Goal: Task Accomplishment & Management: Complete application form

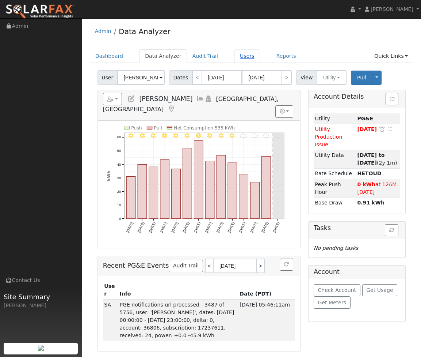
click at [240, 55] on link "Users" at bounding box center [248, 56] width 26 height 14
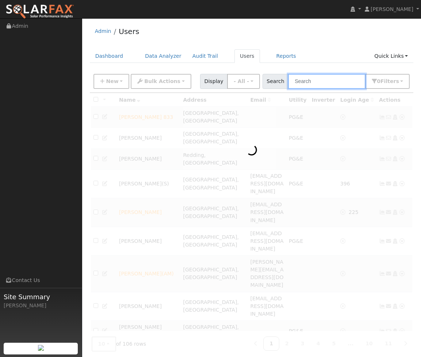
click at [316, 83] on input "text" at bounding box center [326, 81] width 77 height 15
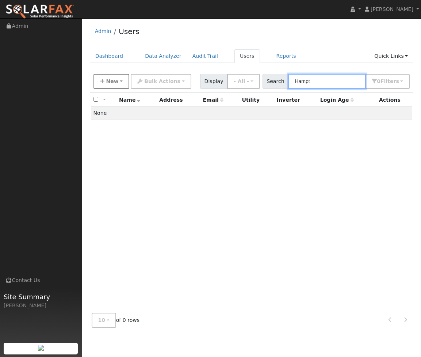
type input "Hampt"
click at [119, 78] on button "New" at bounding box center [112, 81] width 36 height 15
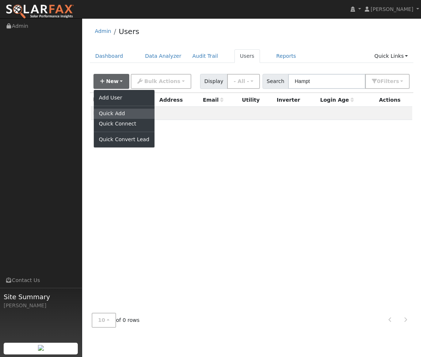
click at [122, 114] on link "Quick Add" at bounding box center [124, 114] width 61 height 10
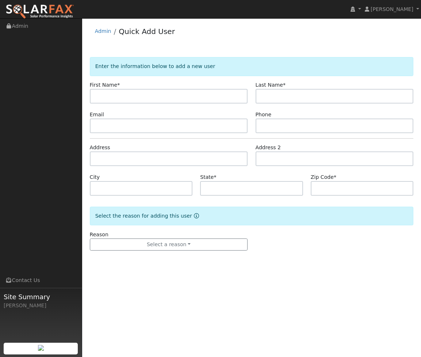
click at [161, 97] on input "text" at bounding box center [169, 96] width 158 height 15
type input "[PERSON_NAME]"
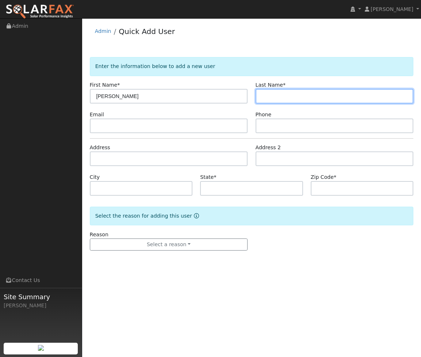
click at [307, 97] on input "text" at bounding box center [335, 96] width 158 height 15
paste input "Hampton"
type input "Hampton"
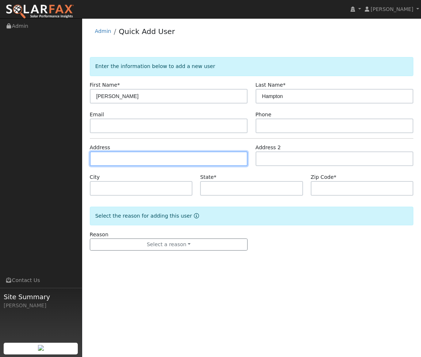
click at [185, 153] on input "text" at bounding box center [169, 158] width 158 height 15
click at [137, 155] on input "text" at bounding box center [169, 158] width 158 height 15
paste input "2941 C Street"
type input "2941 C Street"
type input "Eureka"
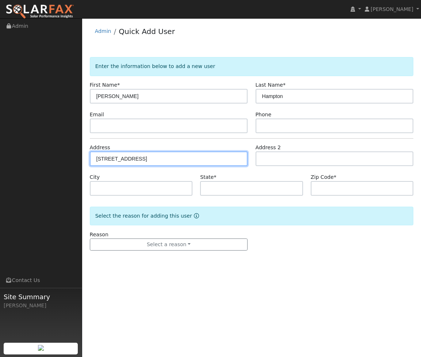
type input "CA"
type input "95501"
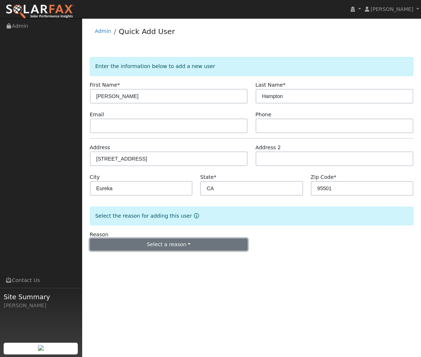
drag, startPoint x: 179, startPoint y: 243, endPoint x: 179, endPoint y: 248, distance: 4.8
click at [179, 243] on button "Select a reason" at bounding box center [169, 244] width 158 height 12
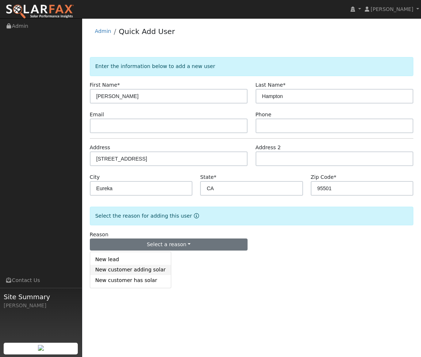
click at [131, 270] on link "New customer adding solar" at bounding box center [130, 270] width 81 height 10
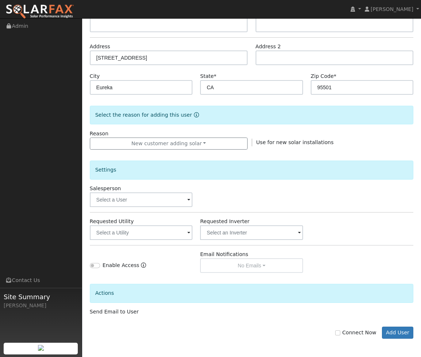
scroll to position [115, 0]
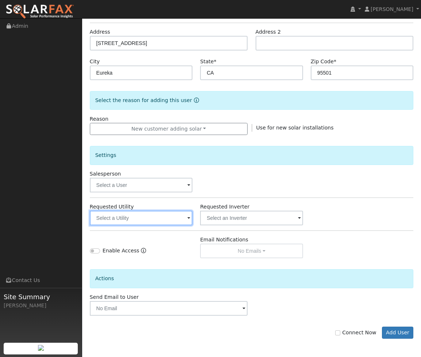
click at [167, 215] on input "text" at bounding box center [141, 217] width 103 height 15
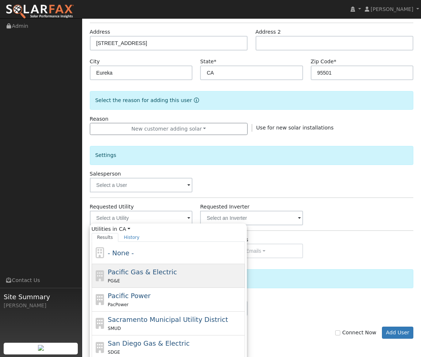
click at [159, 288] on div "Pacific Gas & Electric PG&E" at bounding box center [168, 300] width 153 height 24
type input "Pacific Gas & Electric"
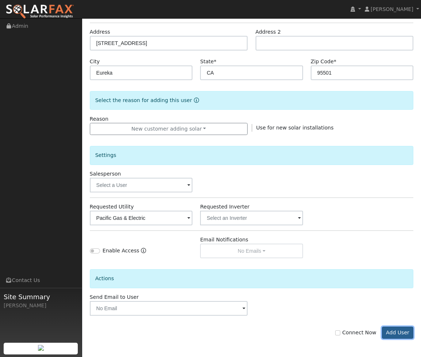
click at [401, 332] on button "Add User" at bounding box center [398, 332] width 32 height 12
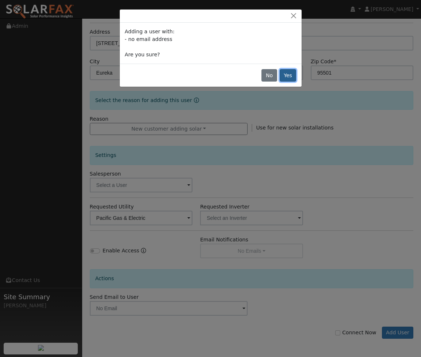
click at [293, 76] on button "Yes" at bounding box center [288, 75] width 17 height 12
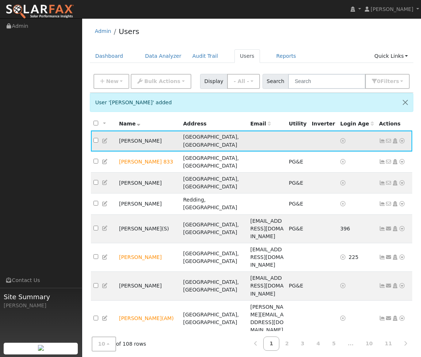
click at [403, 139] on icon at bounding box center [402, 140] width 7 height 5
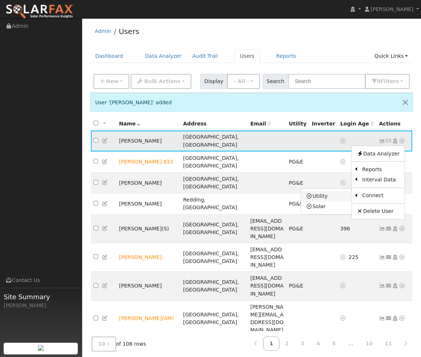
click at [331, 194] on link "Utility" at bounding box center [326, 196] width 51 height 10
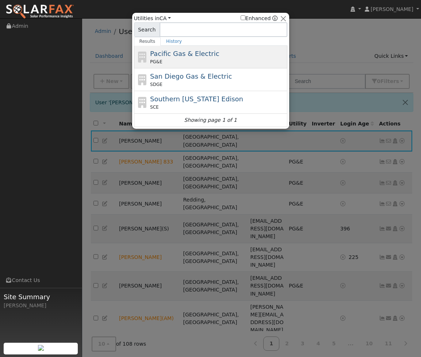
click at [204, 54] on span "Pacific Gas & Electric" at bounding box center [184, 54] width 69 height 8
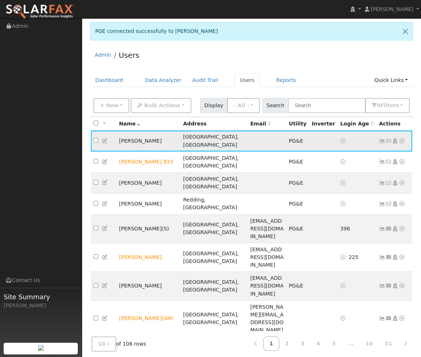
click at [403, 138] on icon at bounding box center [402, 140] width 7 height 5
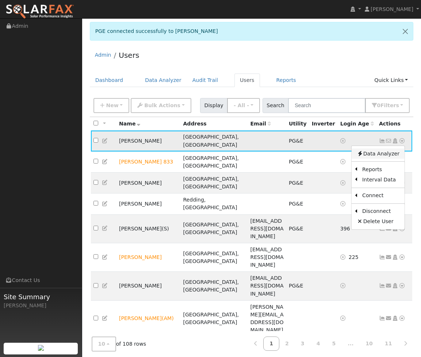
click at [369, 152] on link "Data Analyzer" at bounding box center [378, 153] width 53 height 10
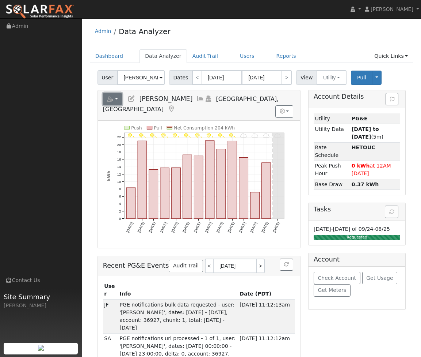
click at [114, 98] on button "button" at bounding box center [112, 99] width 19 height 12
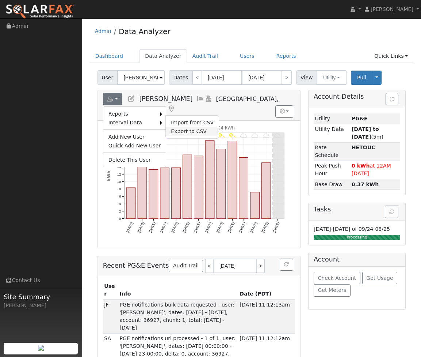
click at [179, 129] on link "Export to CSV" at bounding box center [192, 131] width 53 height 9
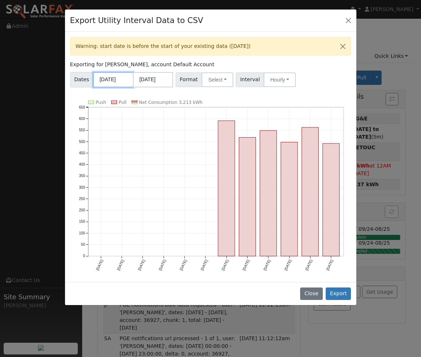
click at [118, 82] on input "09/01/2024" at bounding box center [113, 79] width 40 height 15
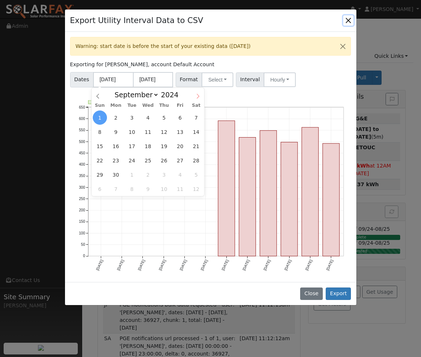
click at [194, 98] on span at bounding box center [198, 94] width 12 height 12
select select "11"
click at [194, 98] on span at bounding box center [198, 94] width 12 height 12
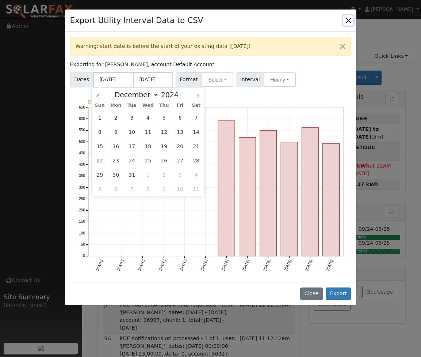
type input "2025"
click at [194, 98] on span at bounding box center [198, 94] width 12 height 12
select select "2"
click at [192, 120] on span "1" at bounding box center [196, 117] width 14 height 14
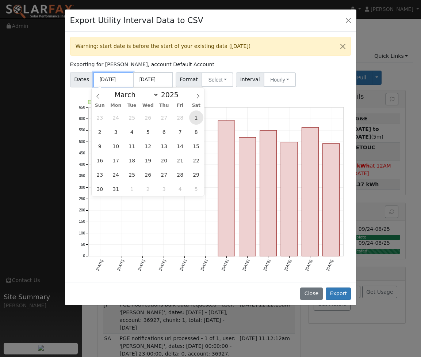
type input "03/01/2025"
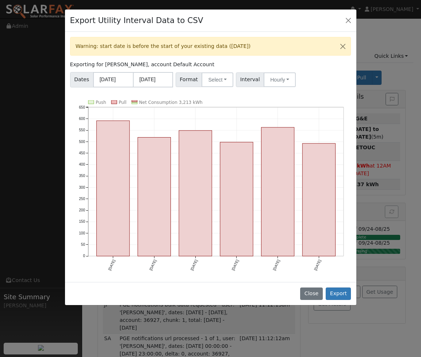
click at [216, 72] on div "Dates 03/01/2025 08/31/2025 Format Select Generic PG&E SCE SDGE Aurora Energy T…" at bounding box center [211, 78] width 284 height 18
click at [217, 78] on button "Select" at bounding box center [218, 79] width 32 height 15
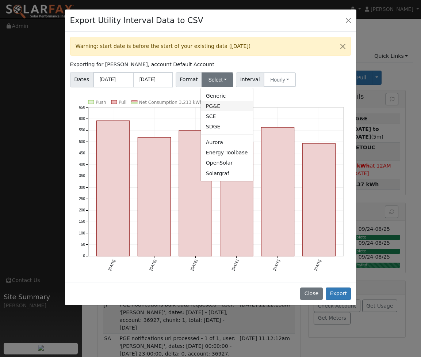
click at [221, 107] on link "PG&E" at bounding box center [227, 106] width 52 height 10
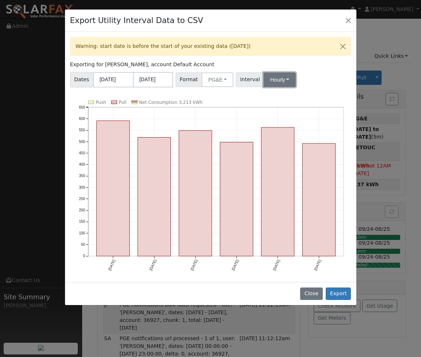
click at [278, 82] on button "Hourly" at bounding box center [280, 79] width 32 height 15
click at [277, 115] on link "Hourly" at bounding box center [287, 116] width 51 height 10
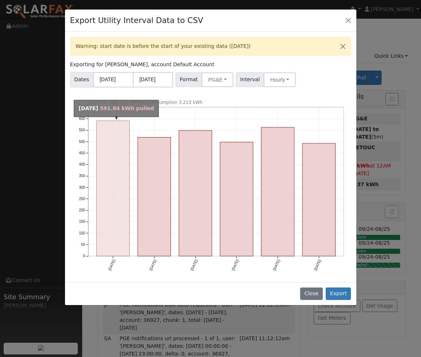
click at [111, 166] on rect "onclick=""" at bounding box center [112, 189] width 33 height 136
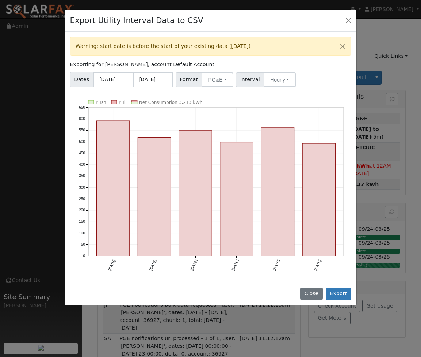
click at [402, 201] on div "Export Utility Interval Data to CSV Warning: start date is before the start of …" at bounding box center [210, 178] width 421 height 357
click at [348, 20] on button "Close" at bounding box center [349, 20] width 10 height 10
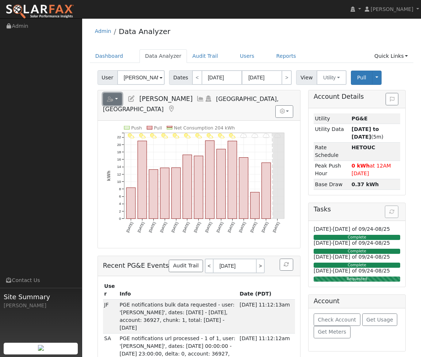
click at [116, 100] on button "button" at bounding box center [112, 99] width 19 height 12
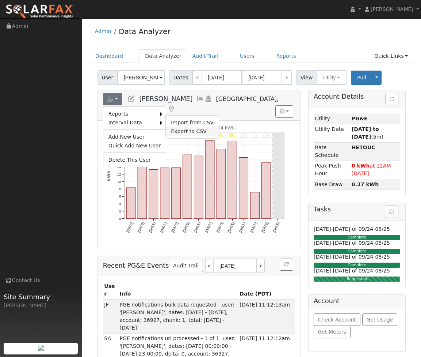
click at [176, 134] on link "Export to CSV" at bounding box center [192, 131] width 53 height 9
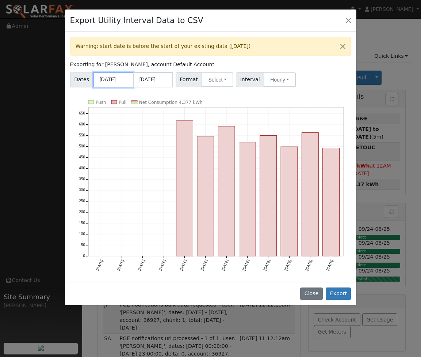
click at [115, 81] on input "09/01/2024" at bounding box center [113, 79] width 40 height 15
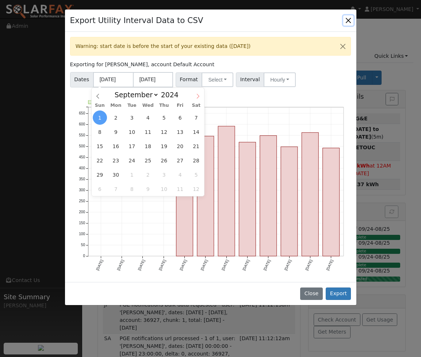
click at [198, 96] on icon at bounding box center [198, 96] width 5 height 5
select select "11"
click at [198, 96] on icon at bounding box center [198, 96] width 5 height 5
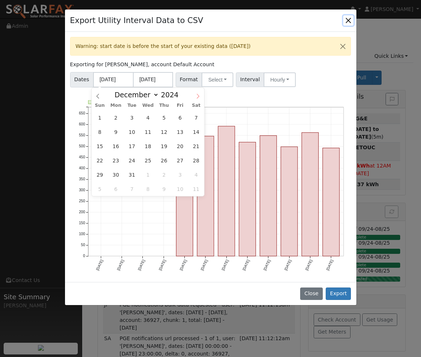
type input "2025"
click at [198, 96] on icon at bounding box center [198, 96] width 5 height 5
select select "3"
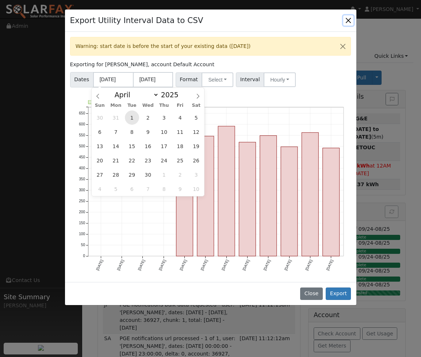
click at [135, 118] on span "1" at bounding box center [132, 117] width 14 height 14
type input "04/01/2025"
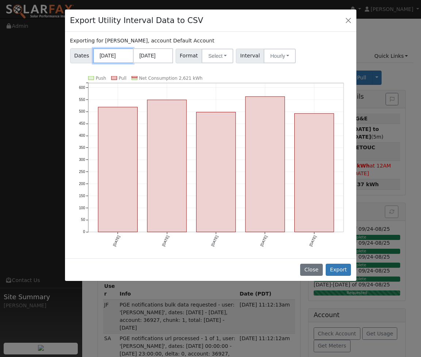
click at [108, 57] on input "04/01/2025" at bounding box center [113, 55] width 40 height 15
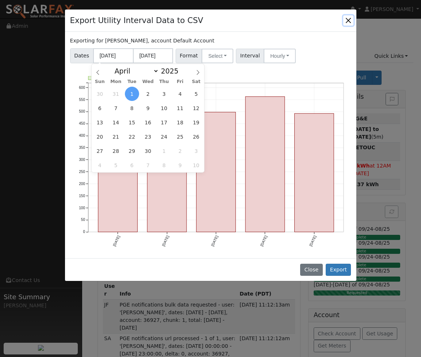
drag, startPoint x: 96, startPoint y: 73, endPoint x: 99, endPoint y: 80, distance: 7.7
click at [96, 73] on icon at bounding box center [97, 72] width 5 height 5
select select "2"
click at [199, 97] on span "1" at bounding box center [196, 94] width 14 height 14
type input "03/01/2025"
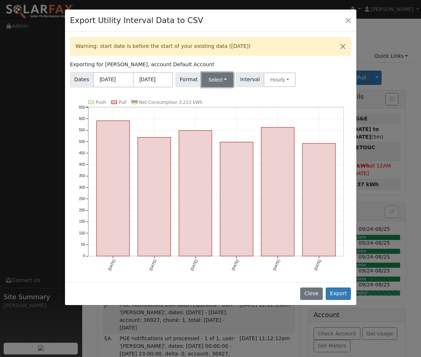
click at [214, 82] on button "Select" at bounding box center [218, 79] width 32 height 15
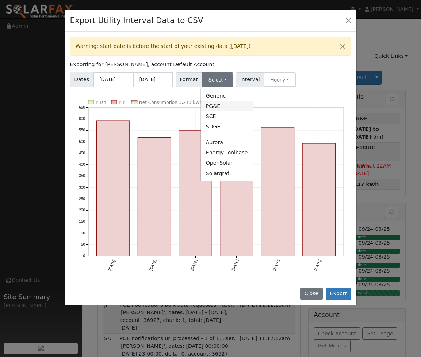
click at [220, 107] on link "PG&E" at bounding box center [227, 106] width 52 height 10
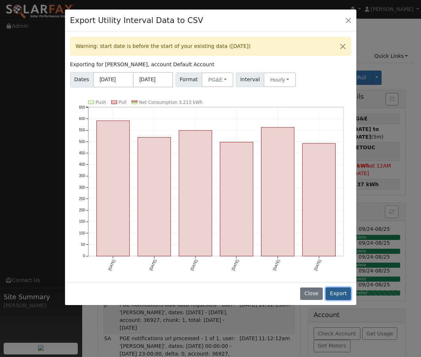
click at [335, 289] on button "Export" at bounding box center [338, 293] width 25 height 12
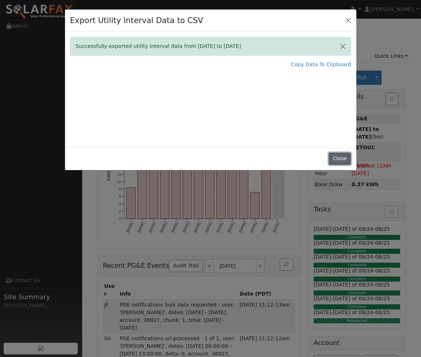
click at [337, 160] on button "Close" at bounding box center [340, 158] width 22 height 12
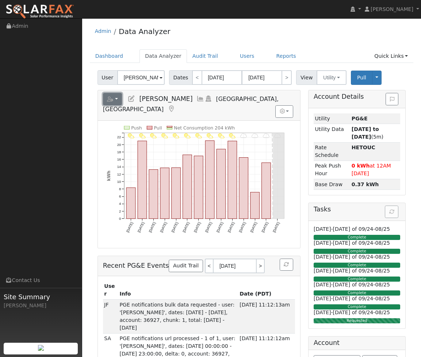
click at [119, 101] on button "button" at bounding box center [112, 99] width 19 height 12
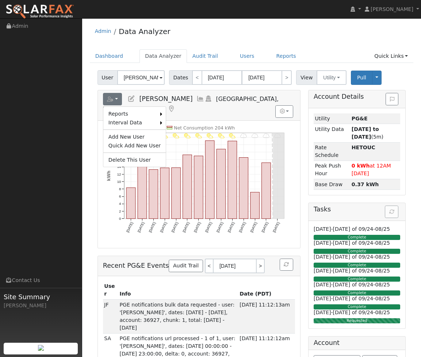
click at [241, 126] on icon "9/01 - MostlyCloudy 8/31 - MostlyCloudy 8/30 - MostlyCloudy 8/29 - MostlyCloudy…" at bounding box center [199, 184] width 185 height 117
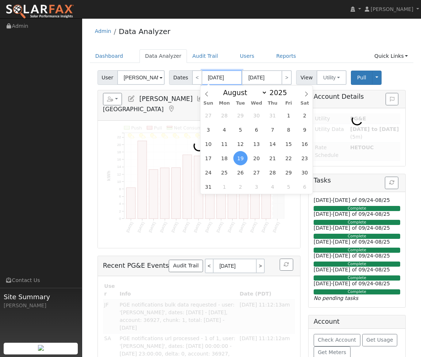
click at [215, 79] on input "08/19/2025" at bounding box center [222, 77] width 40 height 15
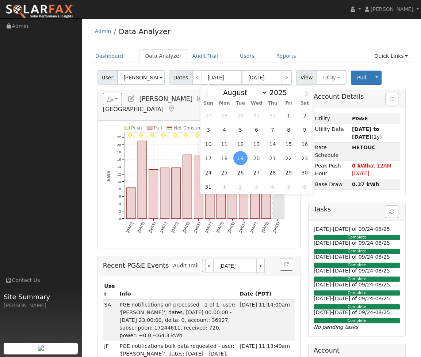
click at [208, 97] on span at bounding box center [207, 92] width 12 height 12
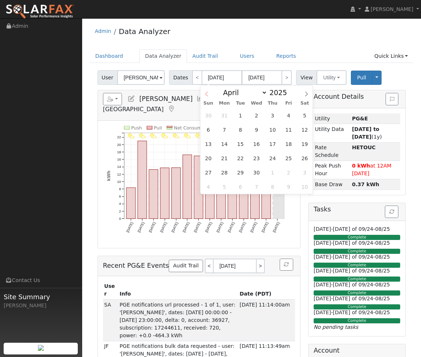
select select "2"
click at [308, 115] on span "1" at bounding box center [305, 115] width 14 height 14
type input "03/01/2025"
type input "03/31/2025"
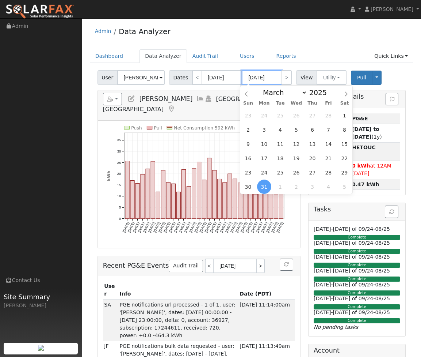
click at [263, 81] on input "03/31/2025" at bounding box center [262, 77] width 40 height 15
click at [344, 93] on icon at bounding box center [346, 93] width 5 height 5
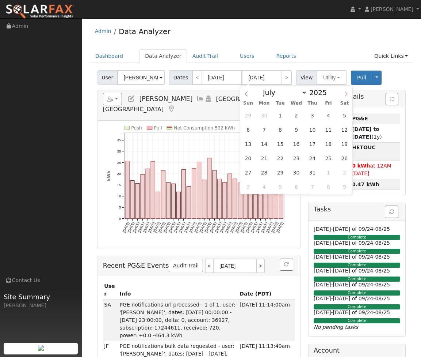
click at [344, 93] on icon at bounding box center [346, 93] width 5 height 5
select select "7"
click at [250, 185] on span "31" at bounding box center [248, 186] width 14 height 14
type input "08/31/2025"
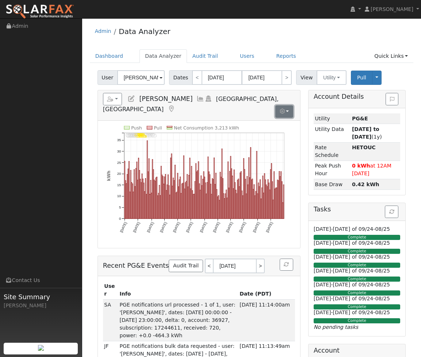
click at [289, 105] on button "button" at bounding box center [285, 111] width 18 height 12
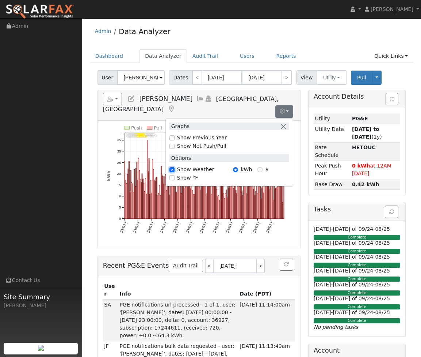
click at [170, 167] on input "Show Weather" at bounding box center [172, 169] width 5 height 5
checkbox input "false"
click at [172, 144] on input "Show Net Push/Pull" at bounding box center [172, 146] width 5 height 5
click at [284, 122] on button "button" at bounding box center [284, 126] width 8 height 8
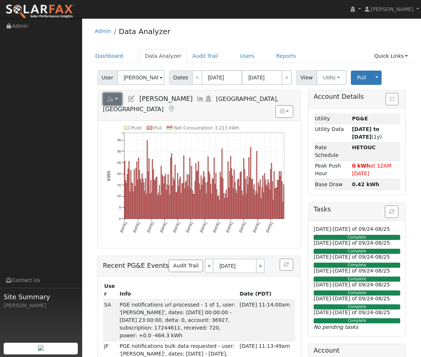
click at [115, 99] on button "button" at bounding box center [112, 99] width 19 height 12
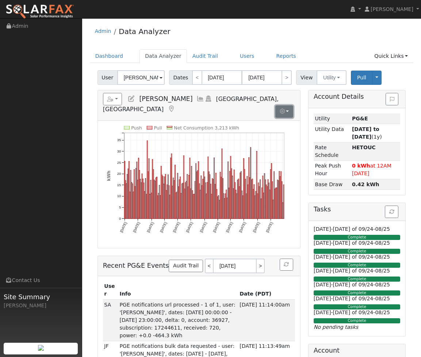
click at [287, 105] on button "button" at bounding box center [285, 111] width 18 height 12
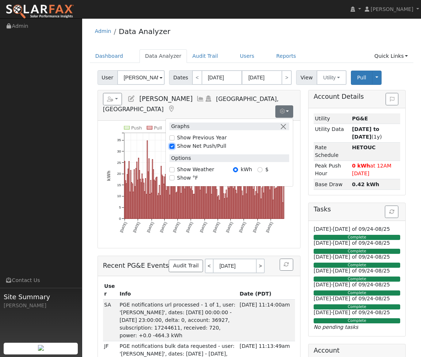
click at [174, 144] on input "Show Net Push/Pull" at bounding box center [172, 146] width 5 height 5
checkbox input "false"
click at [299, 186] on div "Push Pull Net Consumption 3,213 kWh Sat 3/01 Sun 3/16 Tue 4/01 Wed 4/16 Thu 5/0…" at bounding box center [199, 184] width 202 height 127
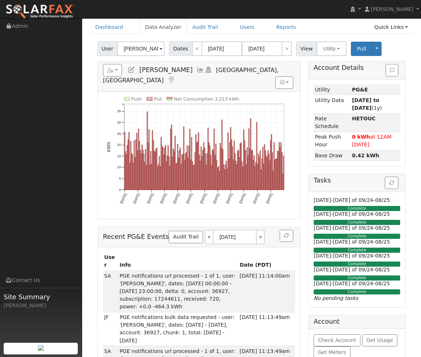
scroll to position [24, 0]
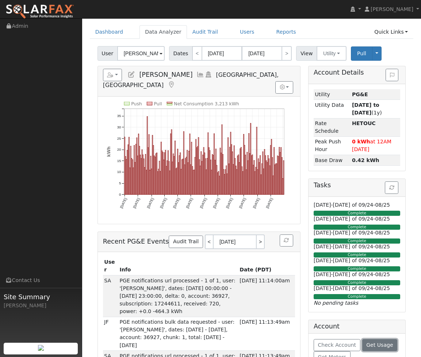
click at [373, 346] on span "Get Usage" at bounding box center [380, 345] width 27 height 6
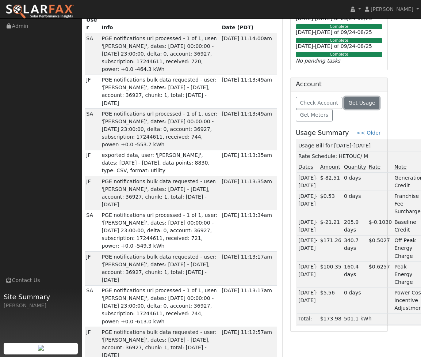
scroll to position [265, 18]
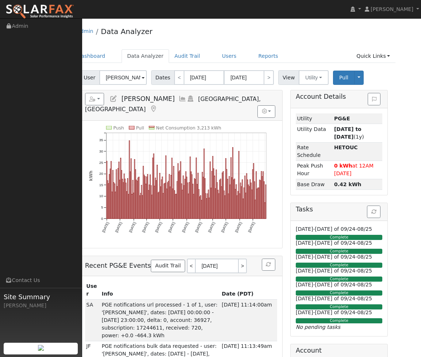
scroll to position [0, 0]
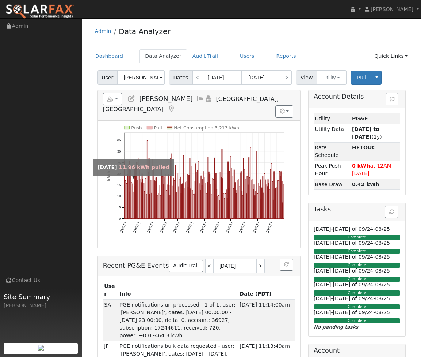
click at [130, 194] on rect "onclick=""" at bounding box center [130, 204] width 1 height 27
type input "03/07/2025"
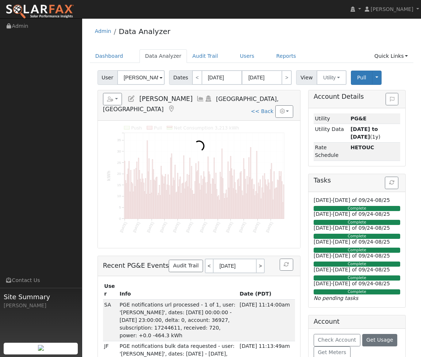
scroll to position [1, 0]
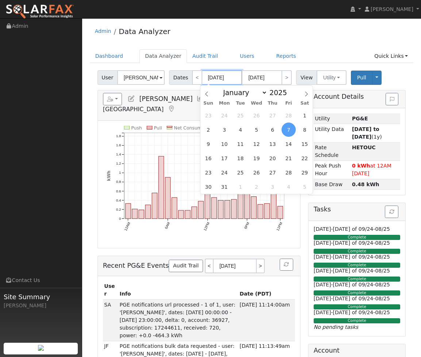
click at [213, 82] on input "03/07/2025" at bounding box center [222, 77] width 40 height 15
click at [350, 58] on ul "Dashboard Data Analyzer Audit Trail Users Reports Quick Links Quick Add Quick C…" at bounding box center [252, 56] width 324 height 14
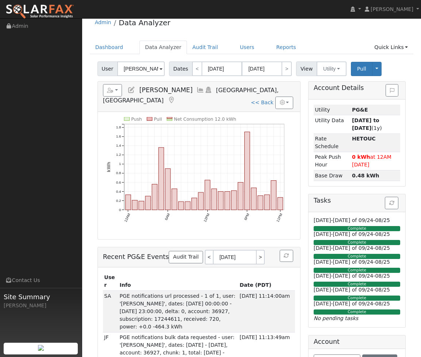
scroll to position [10, 0]
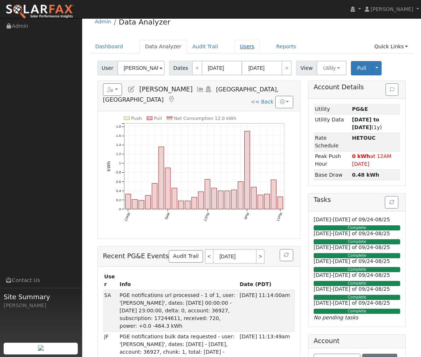
click at [235, 50] on link "Users" at bounding box center [248, 47] width 26 height 14
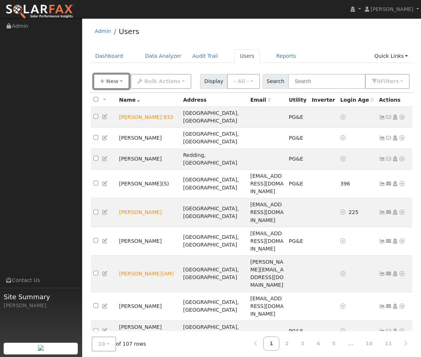
click at [117, 81] on button "New" at bounding box center [112, 81] width 36 height 15
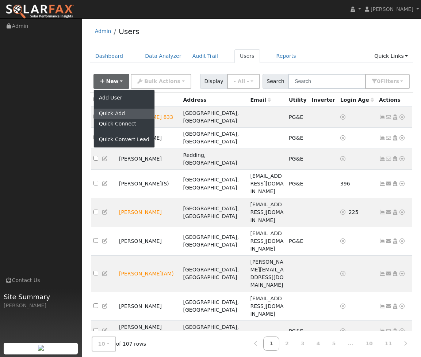
click at [118, 114] on link "Quick Add" at bounding box center [124, 114] width 61 height 10
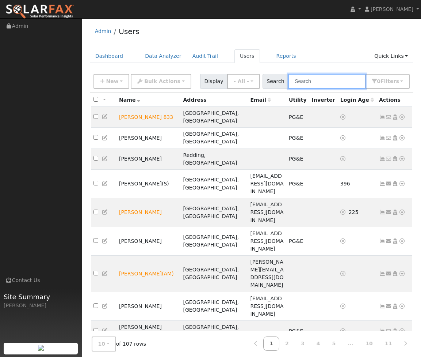
click at [328, 83] on input "text" at bounding box center [326, 81] width 77 height 15
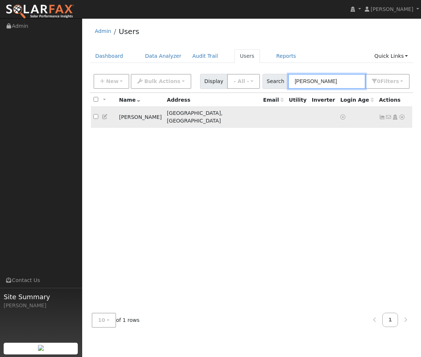
type input "perez"
click at [402, 114] on icon at bounding box center [402, 116] width 7 height 5
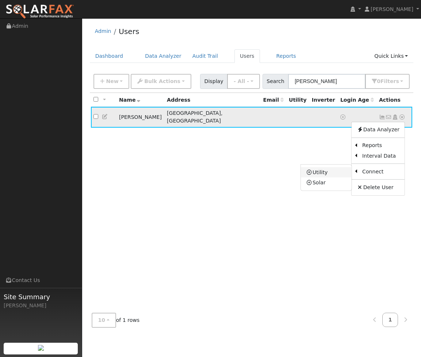
click at [338, 168] on link "Utility" at bounding box center [326, 172] width 51 height 10
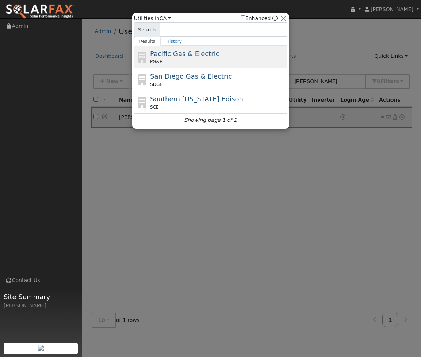
click at [208, 64] on div "PG&E" at bounding box center [218, 61] width 136 height 7
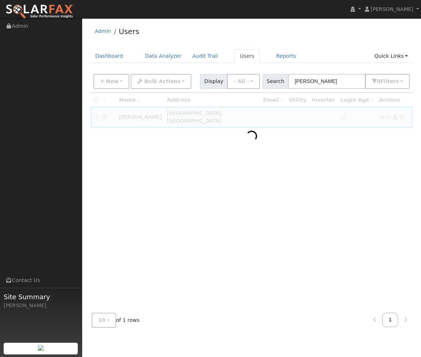
click at [304, 56] on ul "Dashboard Data Analyzer Audit Trail Users Reports Quick Links Quick Add Quick C…" at bounding box center [252, 56] width 324 height 14
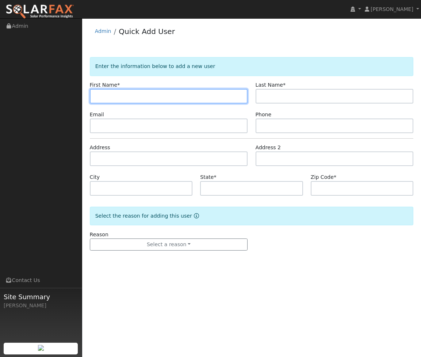
click at [122, 96] on input "text" at bounding box center [169, 96] width 158 height 15
type input "[PERSON_NAME]"
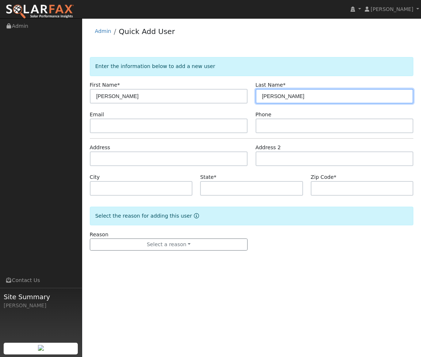
type input "[PERSON_NAME]"
click at [245, 54] on div "Enter the information below to add a new user First Name * [PERSON_NAME] Last N…" at bounding box center [252, 157] width 332 height 216
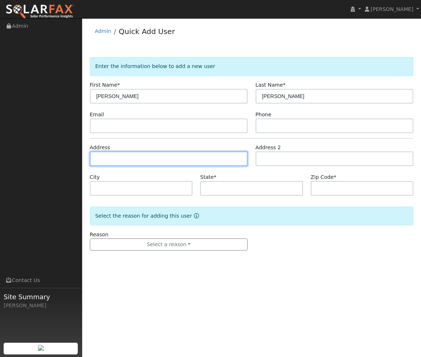
click at [145, 161] on input "text" at bounding box center [169, 158] width 158 height 15
click at [223, 38] on div "Admin Quick Add User" at bounding box center [252, 33] width 324 height 22
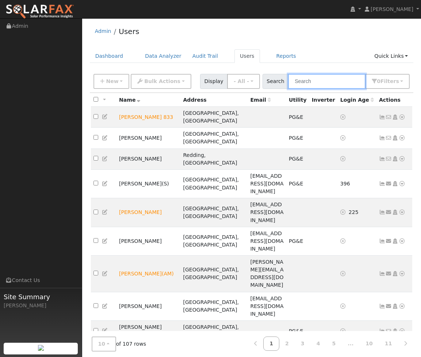
click at [330, 85] on input "text" at bounding box center [326, 81] width 77 height 15
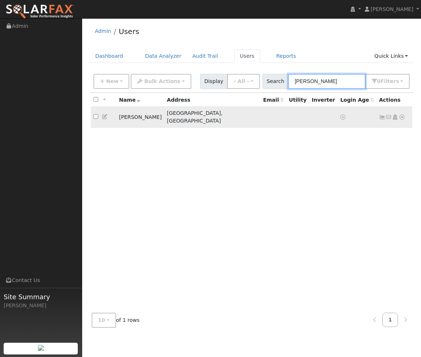
type input "perez"
click at [402, 115] on icon at bounding box center [402, 116] width 7 height 5
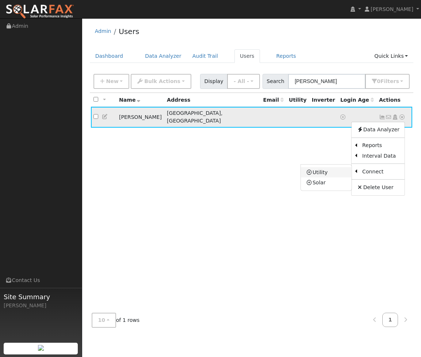
click at [344, 170] on link "Utility" at bounding box center [326, 172] width 51 height 10
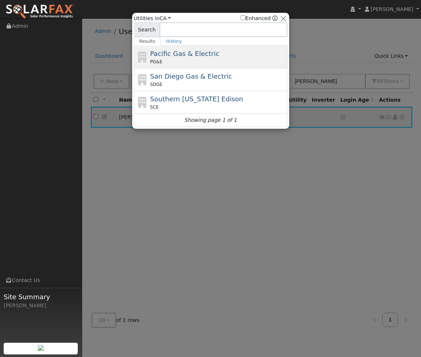
click at [192, 58] on div "Pacific Gas & Electric PG&E" at bounding box center [218, 57] width 136 height 16
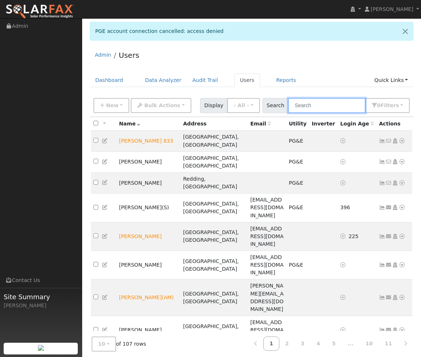
click at [331, 109] on input "text" at bounding box center [326, 105] width 77 height 15
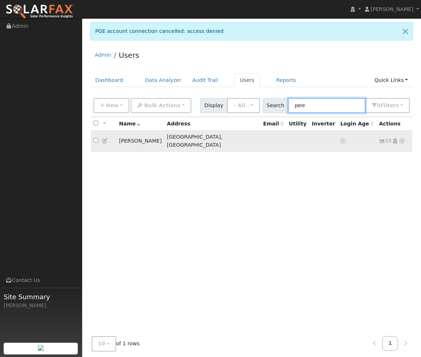
type input "pere"
click at [404, 139] on icon at bounding box center [402, 140] width 7 height 5
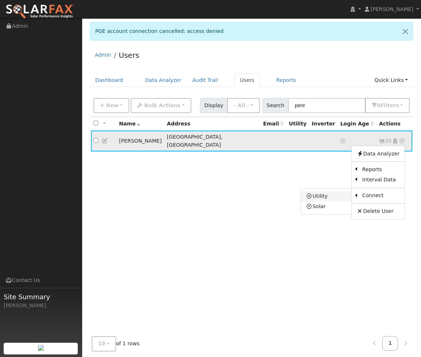
click at [336, 194] on link "Utility" at bounding box center [326, 196] width 51 height 10
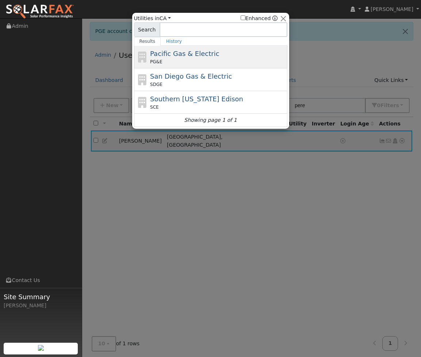
click at [198, 55] on span "Pacific Gas & Electric" at bounding box center [184, 54] width 69 height 8
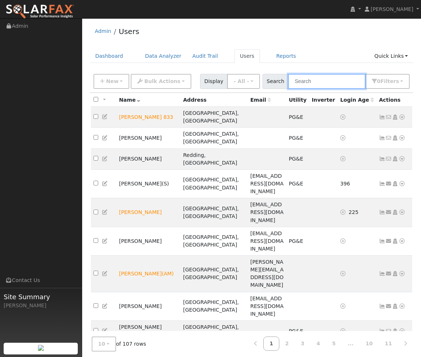
click at [334, 80] on input "text" at bounding box center [326, 81] width 77 height 15
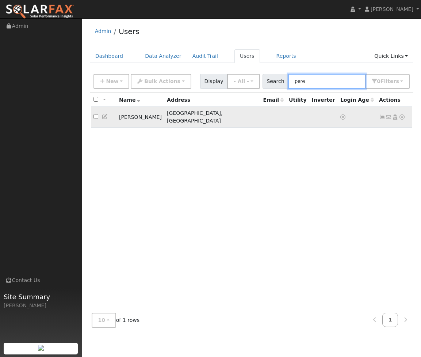
type input "pere"
click at [404, 115] on icon at bounding box center [402, 116] width 7 height 5
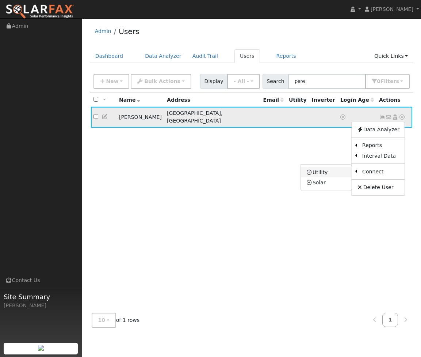
click at [339, 170] on link "Utility" at bounding box center [326, 172] width 51 height 10
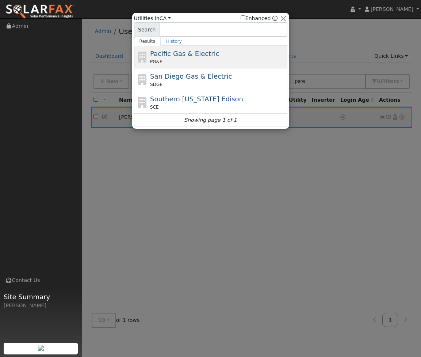
click at [212, 62] on div "PG&E" at bounding box center [218, 61] width 136 height 7
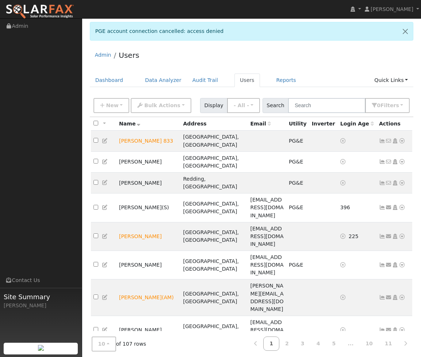
click at [382, 295] on div "All None All on page None on page Name Address Email Utility Inverter Login Age…" at bounding box center [252, 258] width 324 height 283
click at [309, 105] on input "text" at bounding box center [326, 105] width 77 height 15
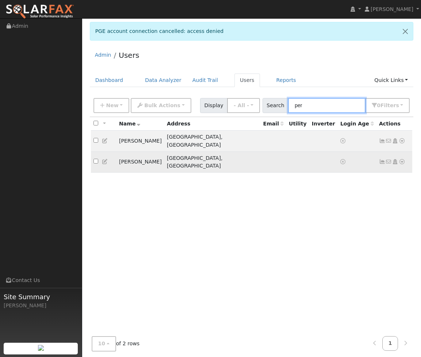
type input "per"
click at [402, 159] on icon at bounding box center [402, 161] width 7 height 5
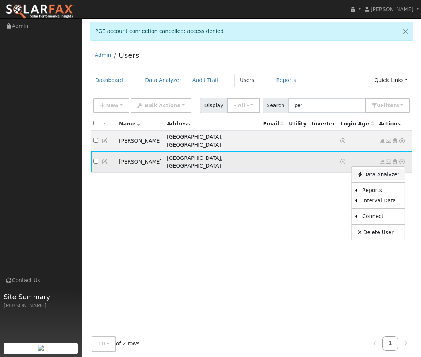
click at [378, 169] on link "Data Analyzer" at bounding box center [378, 174] width 53 height 10
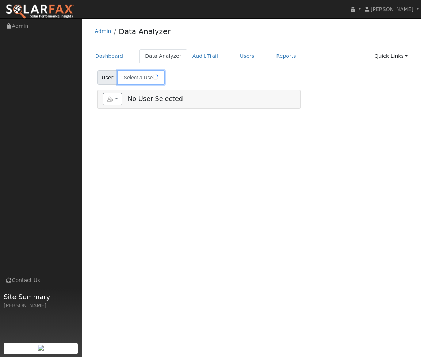
type input "[PERSON_NAME]"
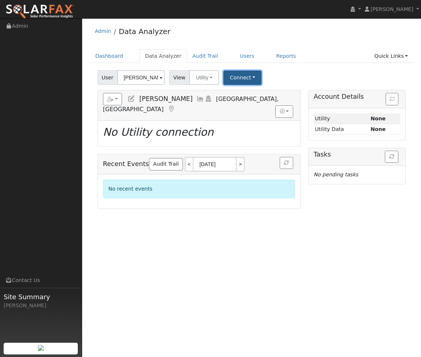
click at [250, 76] on button "Connect" at bounding box center [243, 78] width 38 height 14
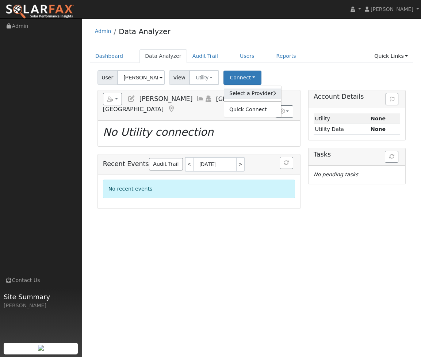
click at [273, 93] on icon at bounding box center [274, 93] width 3 height 5
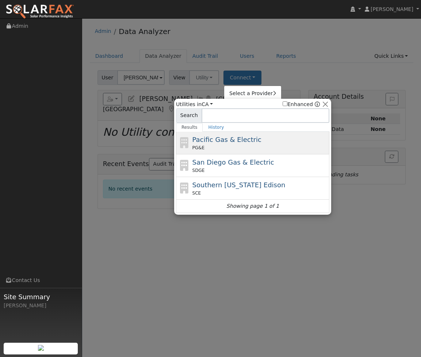
click at [243, 138] on span "Pacific Gas & Electric" at bounding box center [227, 140] width 69 height 8
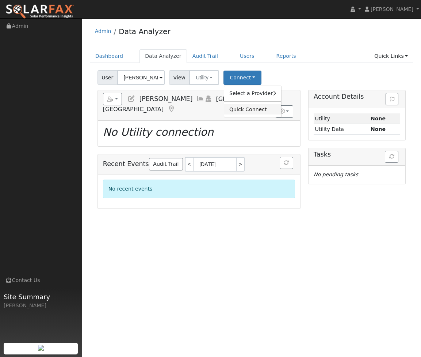
click at [261, 110] on link "Quick Connect" at bounding box center [252, 109] width 57 height 10
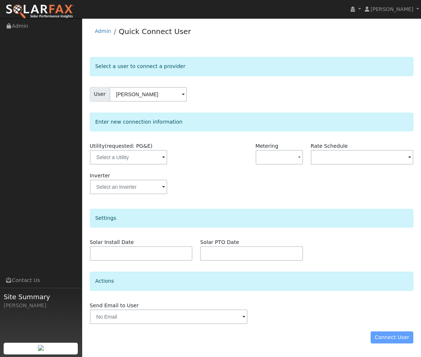
click at [162, 157] on span at bounding box center [163, 157] width 3 height 8
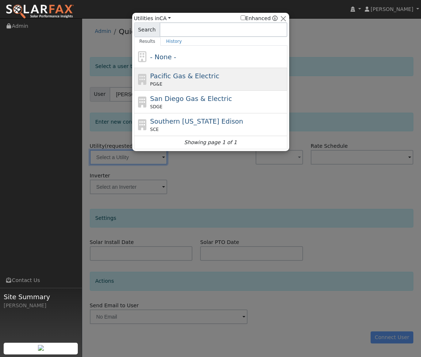
click at [194, 77] on span "Pacific Gas & Electric" at bounding box center [184, 76] width 69 height 8
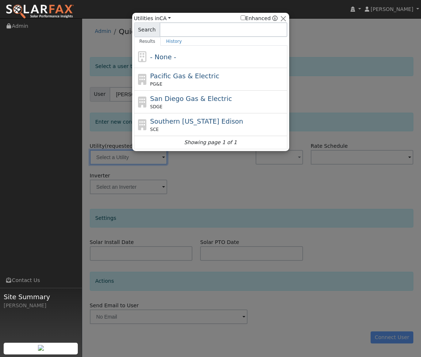
type input "PG&E"
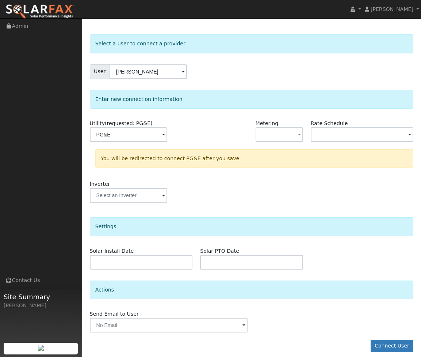
scroll to position [29, 0]
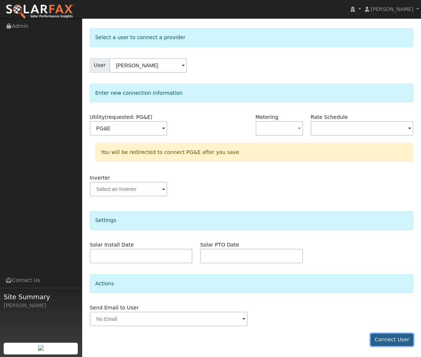
click at [387, 335] on button "Connect User" at bounding box center [392, 339] width 43 height 12
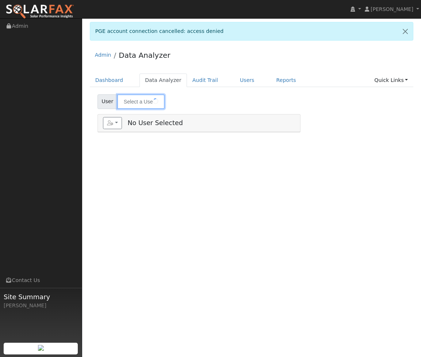
type input "[PERSON_NAME]"
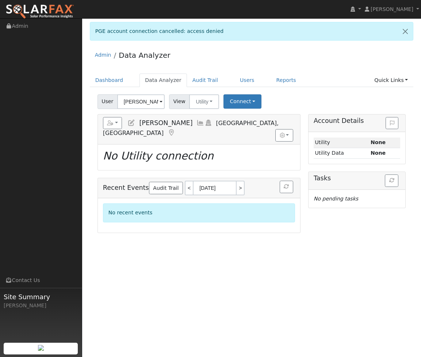
click at [94, 178] on div "Reports Scenario Health Check Energy Audit Account Timeline User Audit Trail In…" at bounding box center [199, 173] width 211 height 119
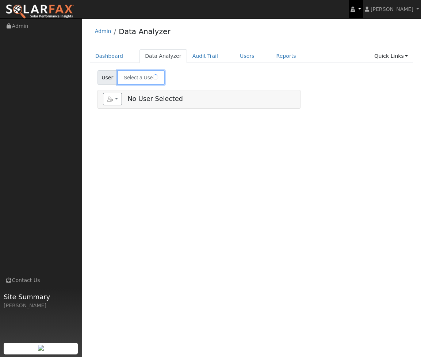
type input "Andy Perez"
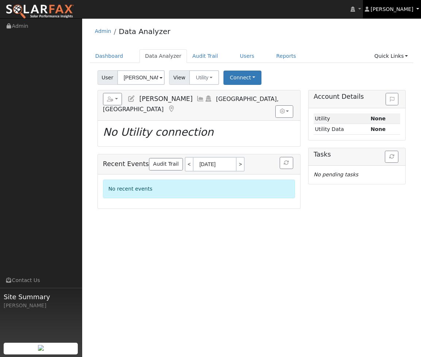
click at [399, 12] on span "[PERSON_NAME]" at bounding box center [392, 9] width 43 height 6
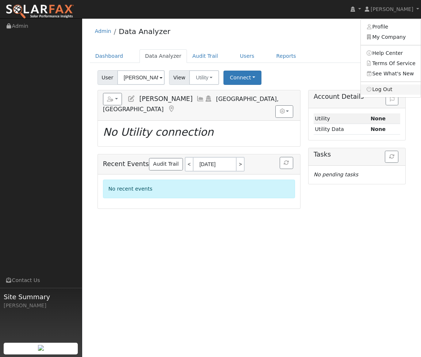
click at [390, 86] on link "Log Out" at bounding box center [391, 89] width 60 height 10
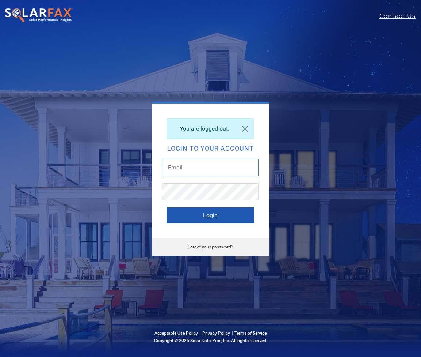
type input "[EMAIL_ADDRESS][DOMAIN_NAME]"
click at [213, 217] on button "Login" at bounding box center [211, 215] width 88 height 16
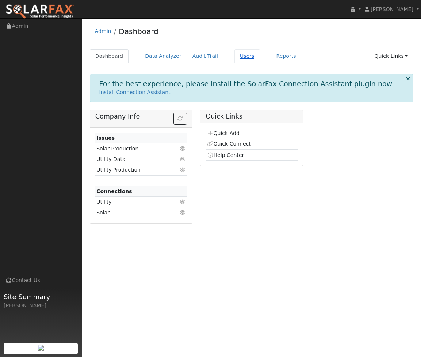
click at [242, 55] on link "Users" at bounding box center [248, 56] width 26 height 14
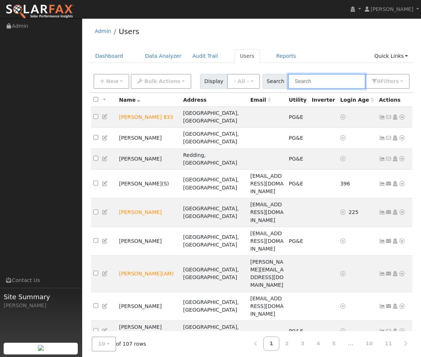
click at [337, 81] on input "text" at bounding box center [326, 81] width 77 height 15
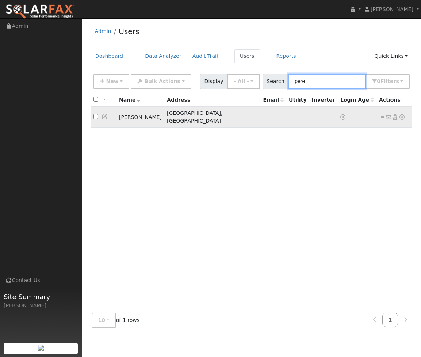
type input "pere"
click at [401, 114] on icon at bounding box center [402, 116] width 7 height 5
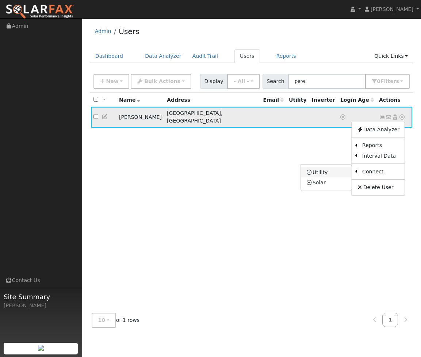
click at [336, 173] on link "Utility" at bounding box center [326, 172] width 51 height 10
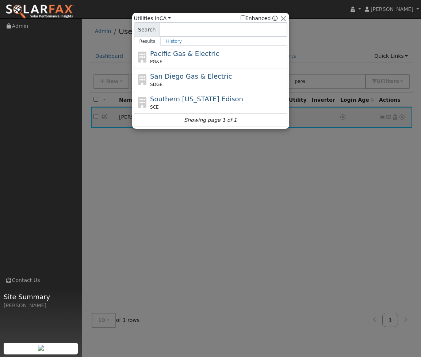
click at [179, 56] on span "Pacific Gas & Electric" at bounding box center [184, 54] width 69 height 8
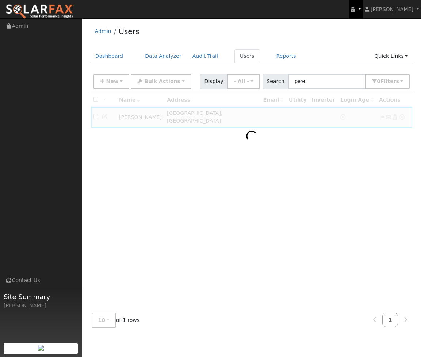
click at [363, 9] on link at bounding box center [356, 9] width 14 height 18
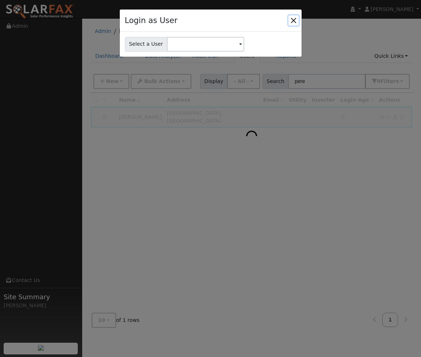
click at [292, 19] on button "Close" at bounding box center [294, 20] width 10 height 10
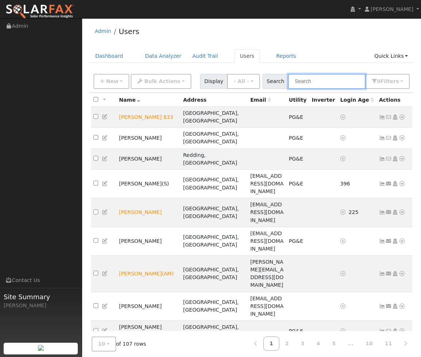
click at [316, 85] on input "text" at bounding box center [326, 81] width 77 height 15
click at [310, 78] on input "text" at bounding box center [326, 81] width 77 height 15
paste input "Dennis"
type input "Dennis"
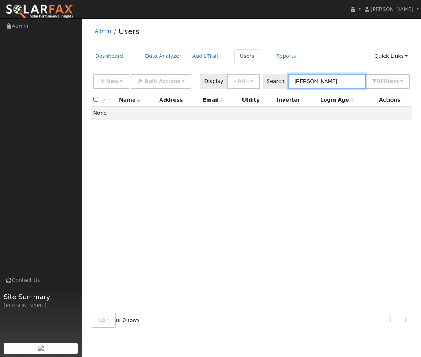
drag, startPoint x: 333, startPoint y: 82, endPoint x: 300, endPoint y: 81, distance: 32.9
click at [300, 81] on input "Dennis" at bounding box center [326, 81] width 77 height 15
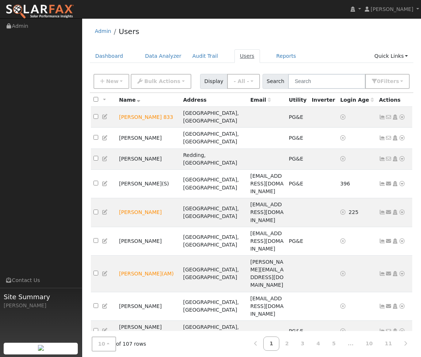
click at [236, 59] on link "Users" at bounding box center [248, 56] width 26 height 14
click at [122, 84] on button "New" at bounding box center [112, 81] width 36 height 15
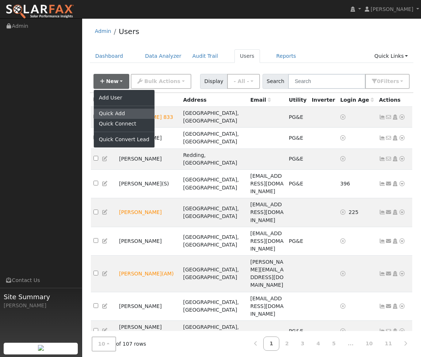
click at [129, 115] on link "Quick Add" at bounding box center [124, 114] width 61 height 10
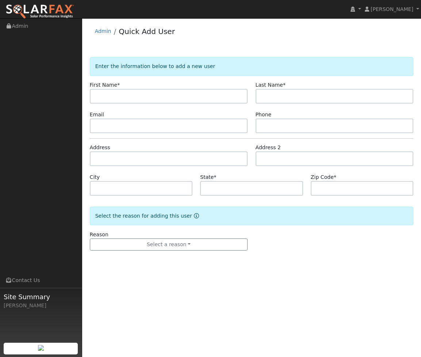
click at [212, 100] on input "text" at bounding box center [169, 96] width 158 height 15
type input "o"
type input "[PERSON_NAME]"
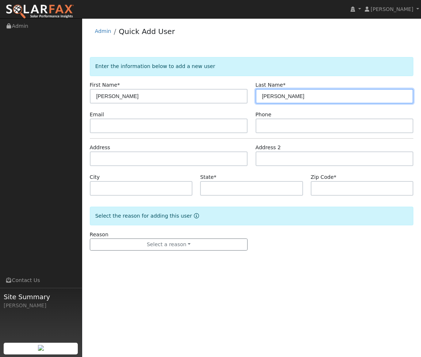
type input "[PERSON_NAME]"
drag, startPoint x: 287, startPoint y: 39, endPoint x: 297, endPoint y: 4, distance: 36.2
click at [287, 39] on div "Admin Quick Add User" at bounding box center [252, 33] width 324 height 22
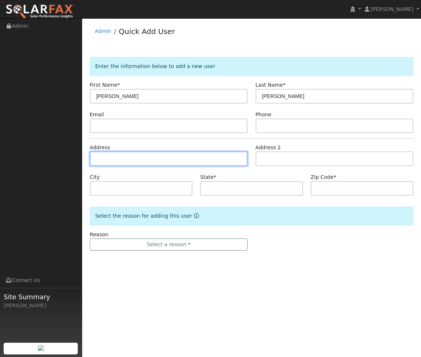
click at [127, 158] on input "text" at bounding box center [169, 158] width 158 height 15
paste input "16905 C Road"
type input "16905 C Road"
type input "Cottonwood"
type input "CA"
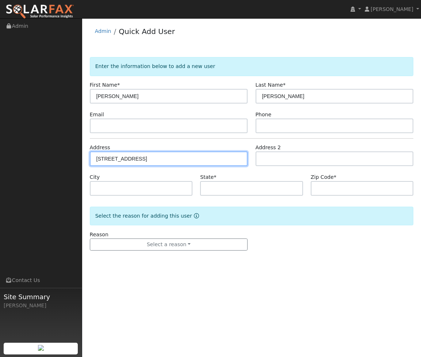
type input "96022"
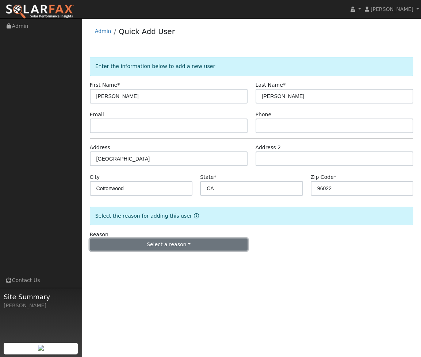
click at [177, 241] on button "Select a reason" at bounding box center [169, 244] width 158 height 12
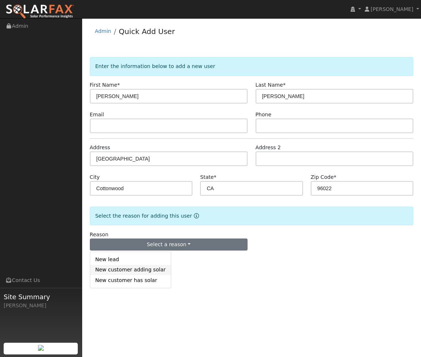
click at [141, 269] on link "New customer adding solar" at bounding box center [130, 270] width 81 height 10
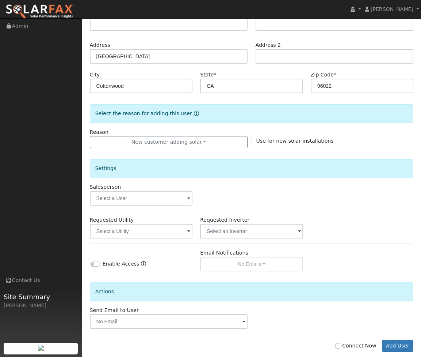
scroll to position [103, 0]
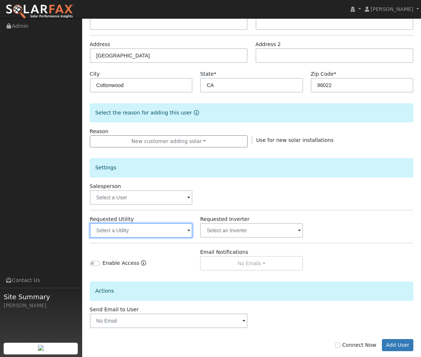
click at [179, 230] on input "text" at bounding box center [141, 230] width 103 height 15
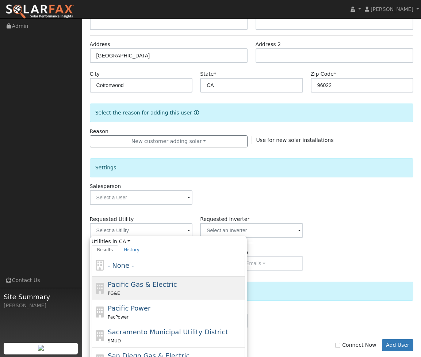
click at [143, 283] on span "Pacific Gas & Electric" at bounding box center [142, 284] width 69 height 8
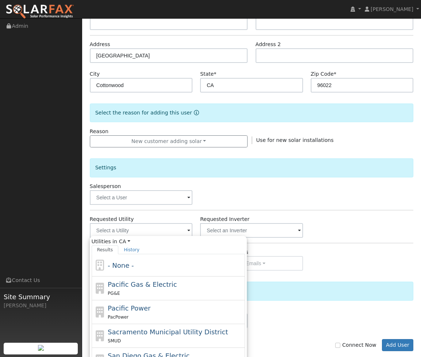
type input "Pacific Gas & Electric"
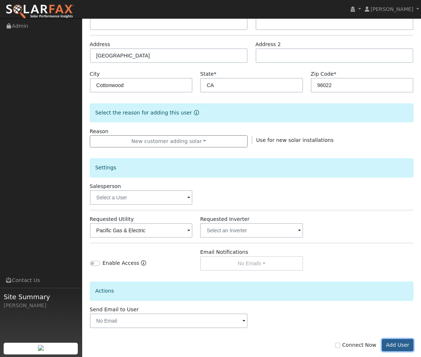
click at [386, 345] on button "Add User" at bounding box center [398, 345] width 32 height 12
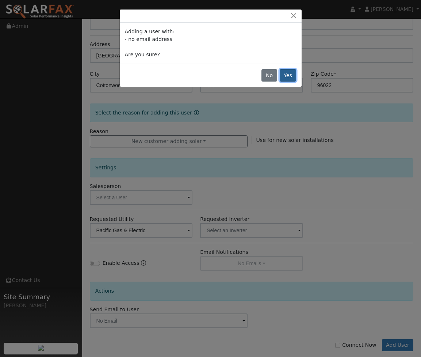
click at [287, 78] on button "Yes" at bounding box center [288, 75] width 17 height 12
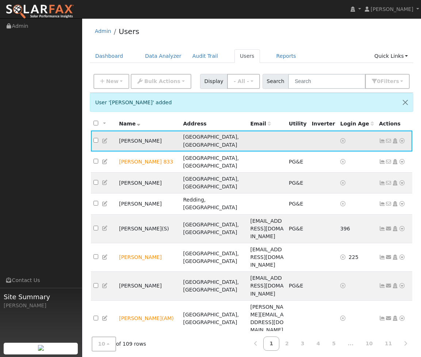
click at [404, 138] on icon at bounding box center [402, 140] width 7 height 5
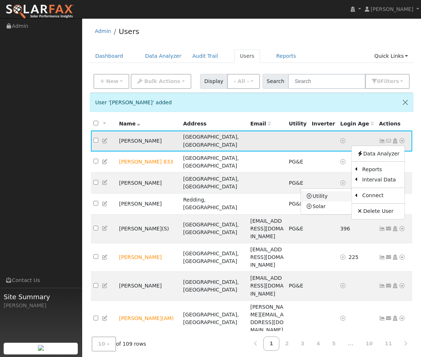
click at [343, 192] on link "Utility" at bounding box center [326, 196] width 51 height 10
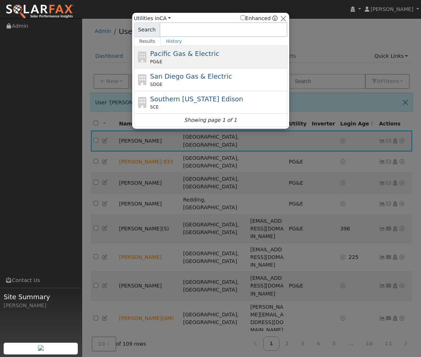
click at [188, 56] on span "Pacific Gas & Electric" at bounding box center [184, 54] width 69 height 8
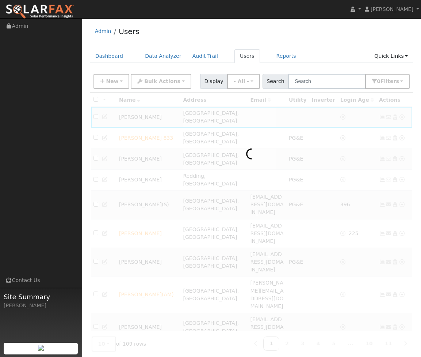
click at [327, 63] on div "Dashboard Data Analyzer Audit Trail Users Reports Quick Links Quick Add Quick C…" at bounding box center [252, 59] width 324 height 21
click at [174, 83] on button "Bulk Actions" at bounding box center [161, 81] width 60 height 15
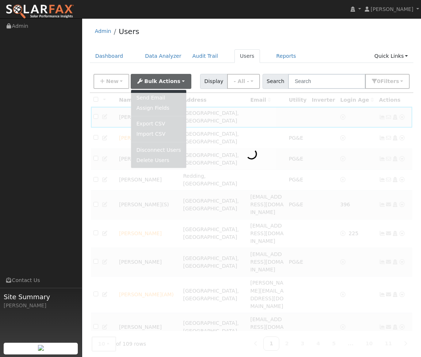
click at [338, 38] on div "Admin Users" at bounding box center [252, 33] width 324 height 22
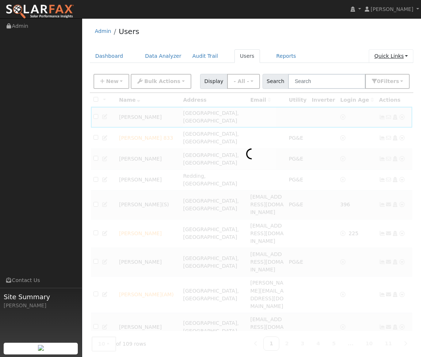
click at [398, 57] on link "Quick Links" at bounding box center [391, 56] width 45 height 14
click at [350, 45] on div "Admin Users Dashboard Data Analyzer Audit Trail Users Reports Quick Links Quick…" at bounding box center [252, 222] width 332 height 401
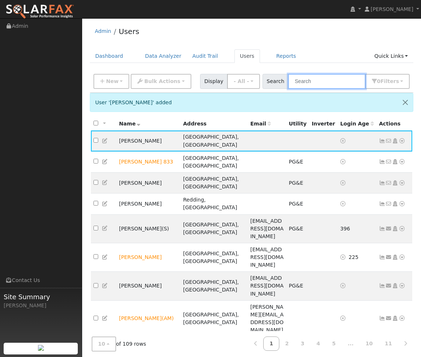
click at [327, 80] on input "text" at bounding box center [326, 81] width 77 height 15
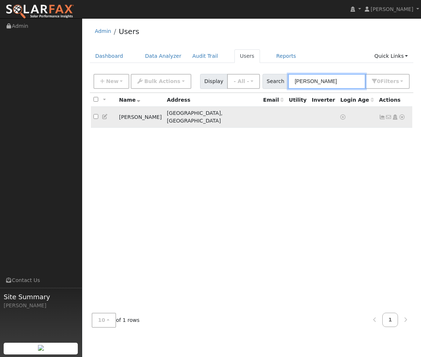
type input "perez"
click at [402, 115] on icon at bounding box center [402, 116] width 7 height 5
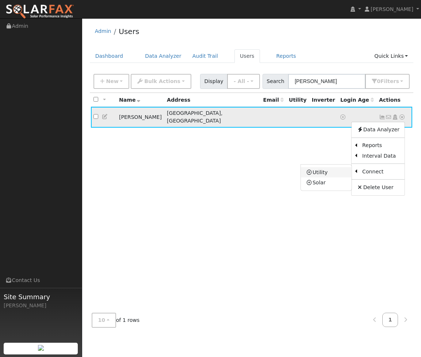
click at [324, 167] on link "Utility" at bounding box center [326, 172] width 51 height 10
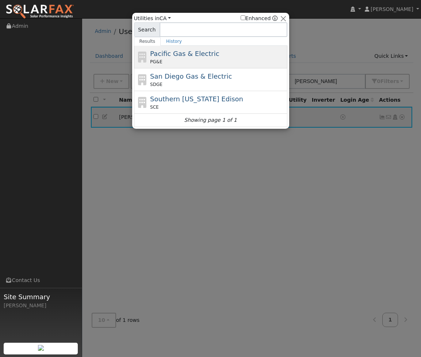
click at [189, 61] on div "PG&E" at bounding box center [218, 61] width 136 height 7
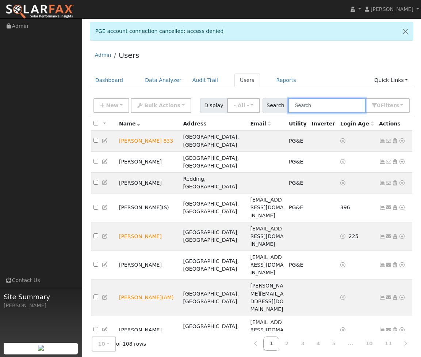
click at [341, 107] on input "text" at bounding box center [326, 105] width 77 height 15
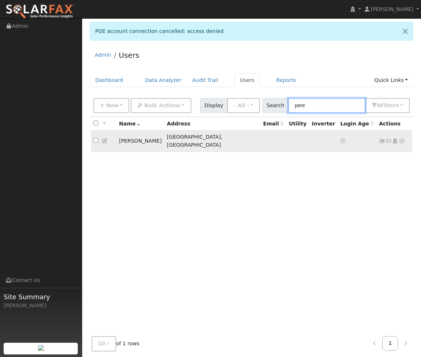
type input "pere"
click at [403, 138] on icon at bounding box center [402, 140] width 7 height 5
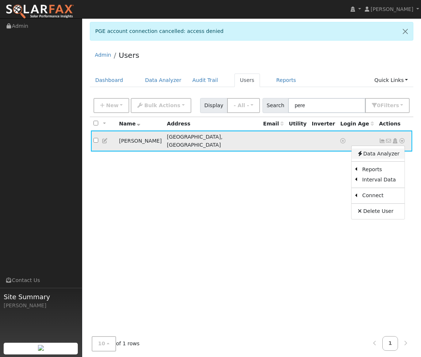
click at [393, 152] on link "Data Analyzer" at bounding box center [378, 153] width 53 height 10
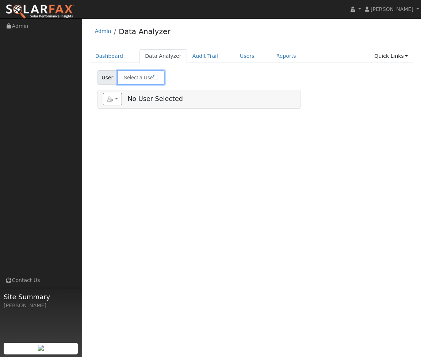
type input "[PERSON_NAME]"
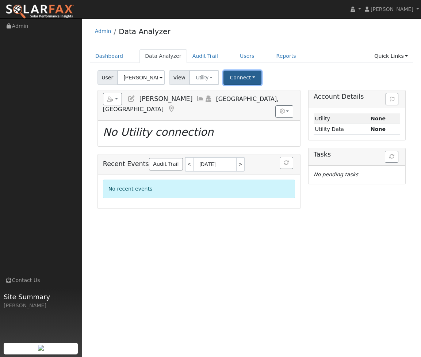
click at [248, 71] on button "Connect" at bounding box center [243, 78] width 38 height 14
click at [253, 108] on link "Quick Connect" at bounding box center [252, 109] width 57 height 10
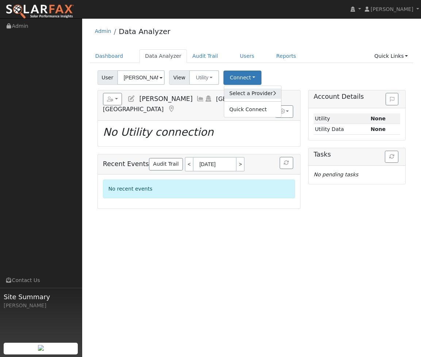
click at [273, 94] on link "Select a Provider" at bounding box center [252, 93] width 57 height 10
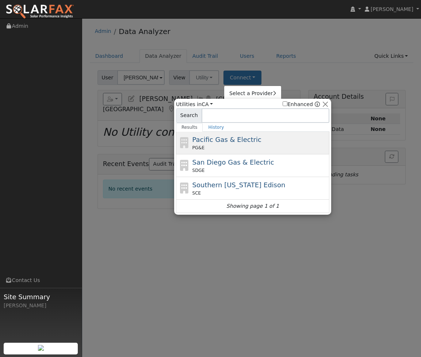
click at [243, 143] on span "Pacific Gas & Electric" at bounding box center [227, 140] width 69 height 8
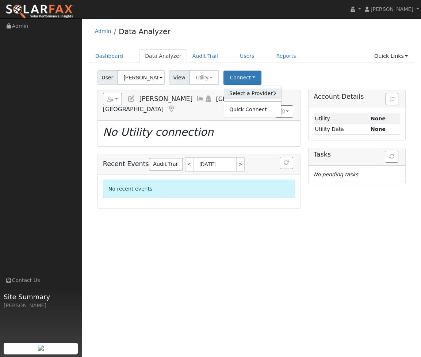
click at [273, 95] on icon at bounding box center [274, 93] width 3 height 5
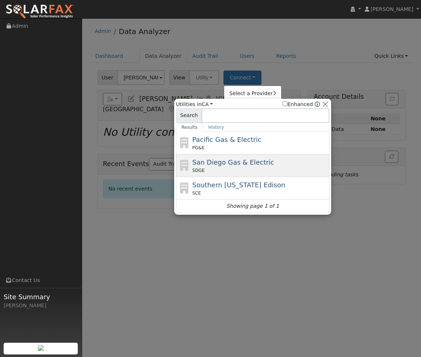
click at [255, 177] on div "San Diego Gas & Electric SDGE" at bounding box center [252, 188] width 153 height 23
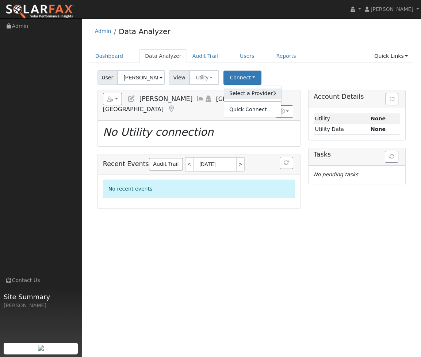
click at [273, 95] on icon at bounding box center [274, 93] width 3 height 5
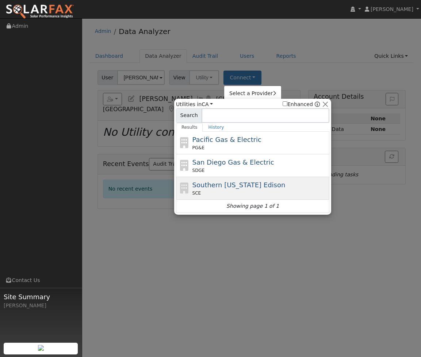
click at [239, 191] on div "SCE" at bounding box center [261, 193] width 136 height 7
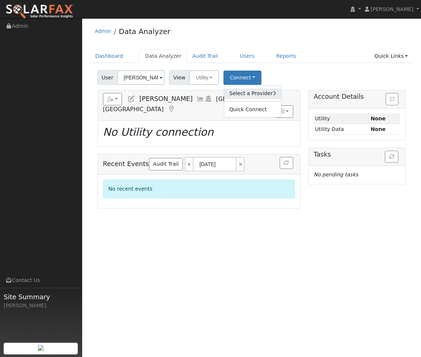
click at [273, 96] on icon at bounding box center [274, 93] width 3 height 5
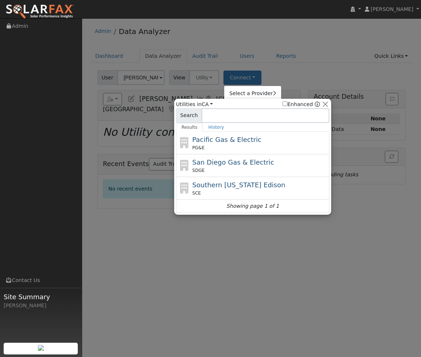
click at [261, 135] on div "Pacific Gas & Electric PG&E" at bounding box center [261, 142] width 136 height 16
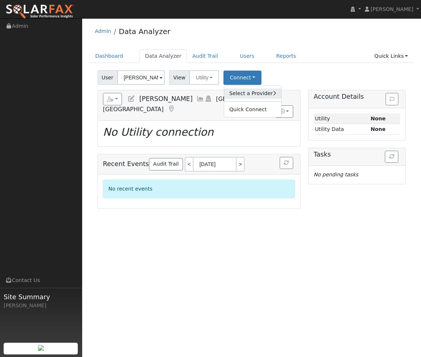
click at [273, 94] on icon at bounding box center [274, 93] width 3 height 5
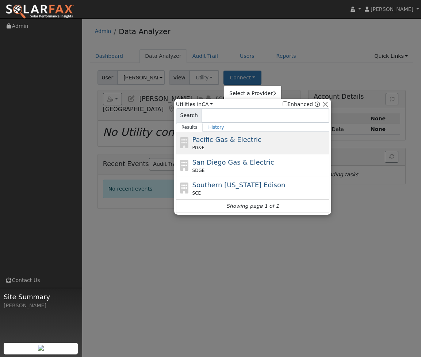
click at [243, 136] on span "Pacific Gas & Electric" at bounding box center [227, 140] width 69 height 8
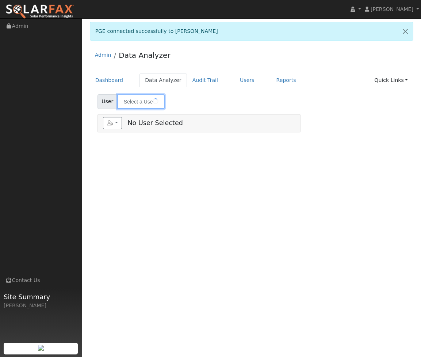
type input "[PERSON_NAME]"
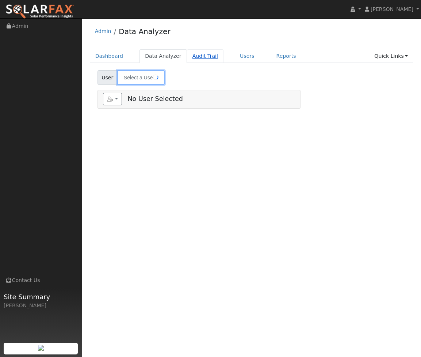
type input "[PERSON_NAME]"
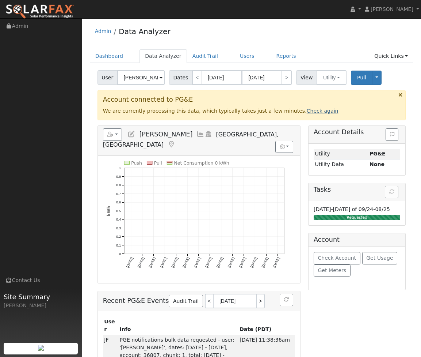
click at [307, 111] on link "Check again" at bounding box center [323, 111] width 32 height 6
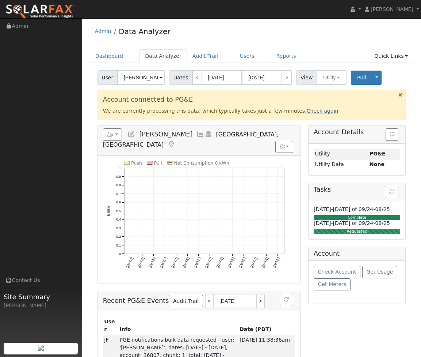
click at [309, 110] on link "Check again" at bounding box center [323, 111] width 32 height 6
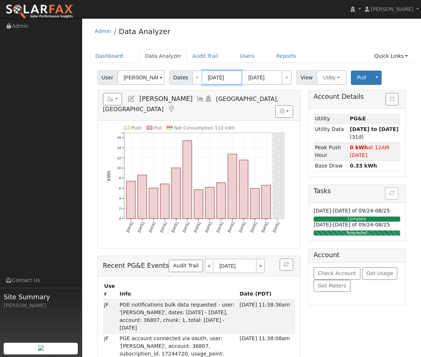
click at [213, 80] on input "[DATE]" at bounding box center [222, 77] width 40 height 15
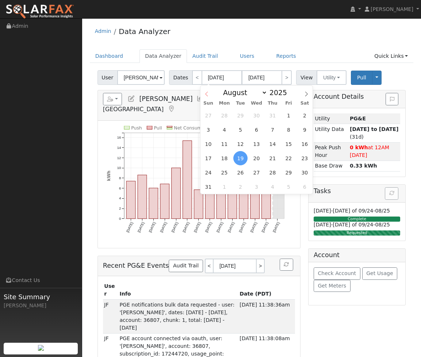
click at [207, 92] on icon at bounding box center [206, 94] width 3 height 5
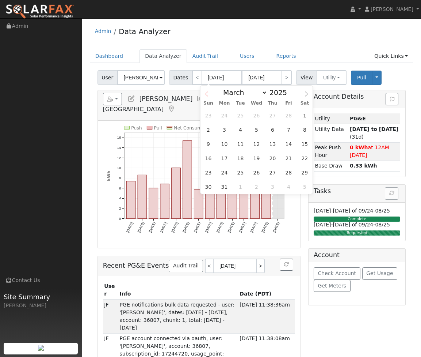
click at [207, 92] on icon at bounding box center [206, 94] width 3 height 5
select select "0"
click at [207, 94] on icon at bounding box center [206, 93] width 5 height 5
type input "2024"
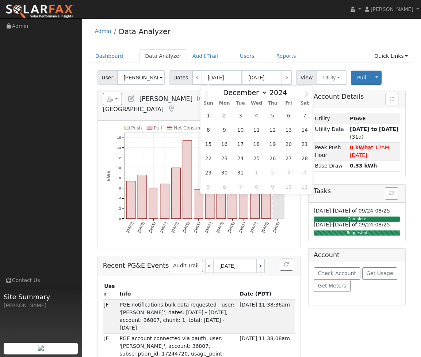
click at [207, 94] on icon at bounding box center [206, 93] width 5 height 5
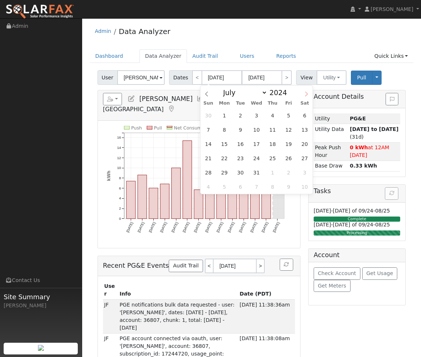
click at [300, 95] on span at bounding box center [306, 92] width 12 height 12
select select "7"
click at [267, 115] on span "1" at bounding box center [273, 115] width 14 height 14
type input "[DATE]"
type input "08/31/2024"
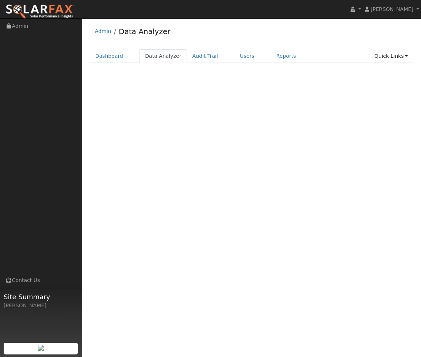
select select "7"
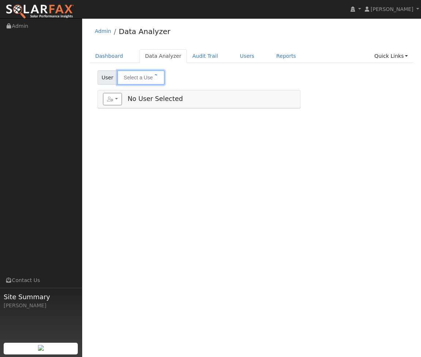
type input "[PERSON_NAME]"
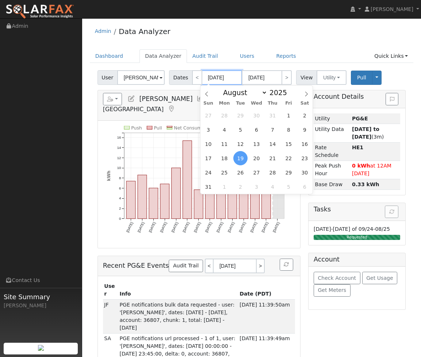
click at [228, 73] on input "[DATE]" at bounding box center [222, 77] width 40 height 15
click at [289, 90] on span at bounding box center [291, 90] width 5 height 4
click at [289, 94] on span at bounding box center [291, 94] width 5 height 4
type input "2024"
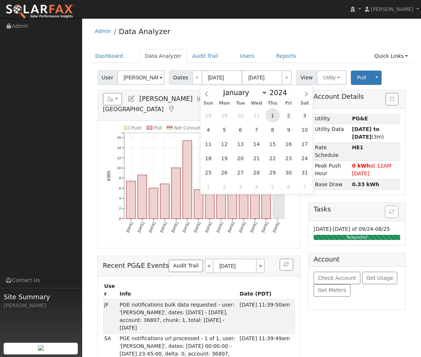
click at [269, 115] on span "1" at bounding box center [273, 115] width 14 height 14
type input "[DATE]"
type input "08/31/2024"
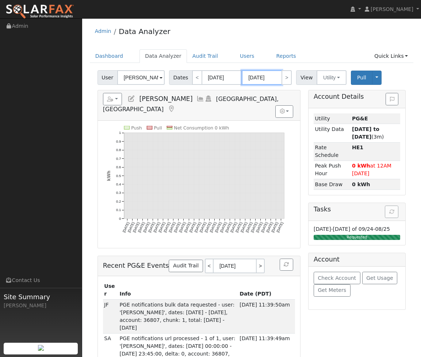
click at [267, 77] on input "08/31/2024" at bounding box center [262, 77] width 40 height 15
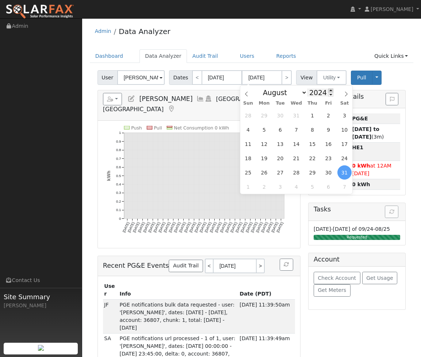
click at [330, 92] on span at bounding box center [331, 90] width 5 height 4
type input "2025"
click at [250, 187] on span "31" at bounding box center [248, 186] width 14 height 14
type input "08/31/2025"
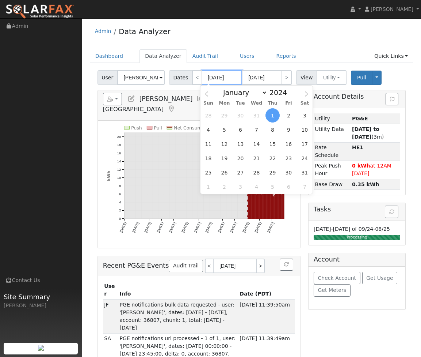
click at [226, 77] on input "08/01/2024" at bounding box center [222, 77] width 40 height 15
click at [258, 91] on select "January February March April May June July August September October November De…" at bounding box center [244, 92] width 48 height 9
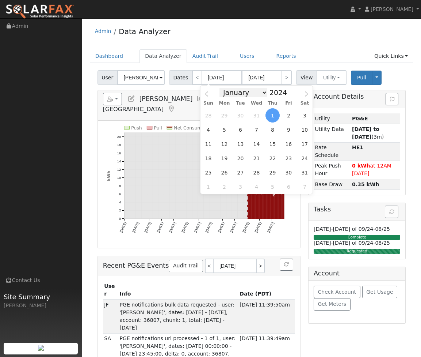
select select "5"
click at [289, 91] on span at bounding box center [291, 90] width 5 height 4
type input "2025"
click at [210, 117] on span "1" at bounding box center [208, 115] width 14 height 14
type input "06/01/2025"
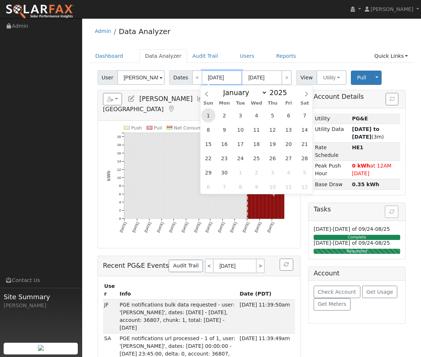
type input "06/30/2025"
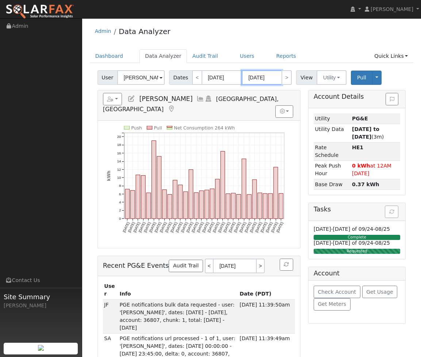
click at [260, 82] on input "06/30/2025" at bounding box center [262, 77] width 40 height 15
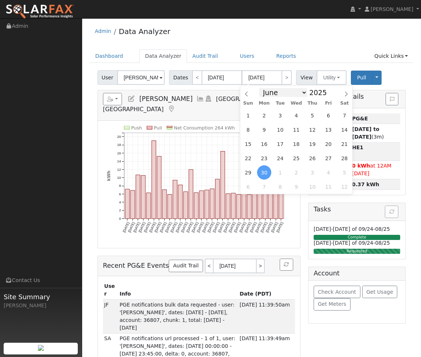
click at [275, 93] on select "January February March April May June July August September October November De…" at bounding box center [283, 92] width 48 height 9
select select "7"
click at [247, 187] on span "31" at bounding box center [248, 186] width 14 height 14
type input "08/31/2025"
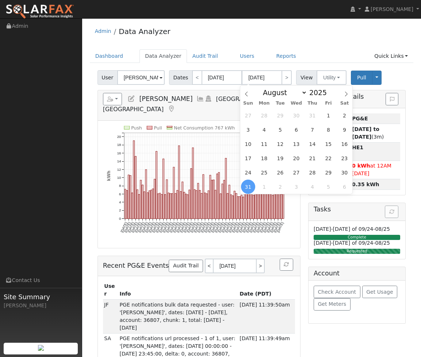
click at [110, 147] on icon "Push Pull Net Consumption 767 kWh Sun 6/01 Tue 6/03 Thu 6/05 Sat 6/07 Mon 6/09 …" at bounding box center [199, 184] width 185 height 117
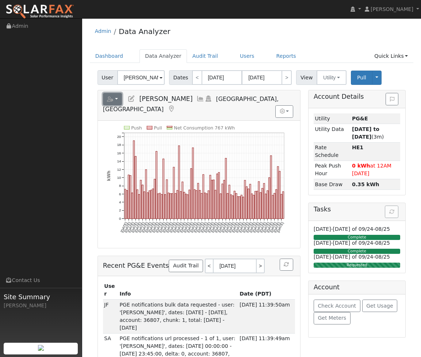
click at [114, 99] on button "button" at bounding box center [112, 99] width 19 height 12
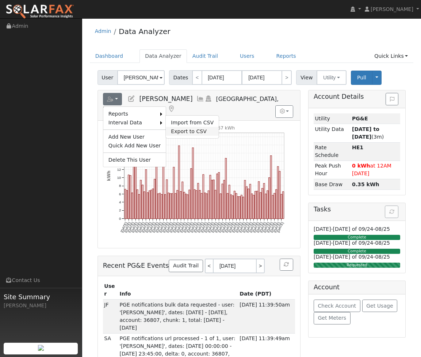
click at [171, 131] on link "Export to CSV" at bounding box center [192, 131] width 53 height 9
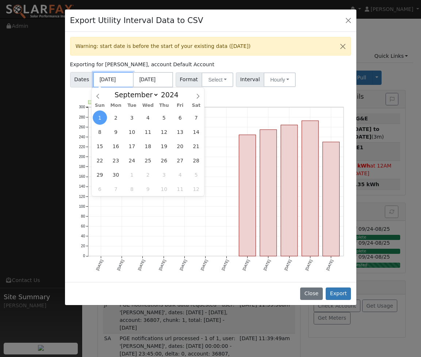
click at [110, 76] on input "[DATE]" at bounding box center [113, 79] width 40 height 15
click at [136, 95] on select "January February March April May June July August September October November De…" at bounding box center [135, 94] width 48 height 9
select select "5"
click at [181, 94] on span at bounding box center [182, 93] width 5 height 4
type input "2025"
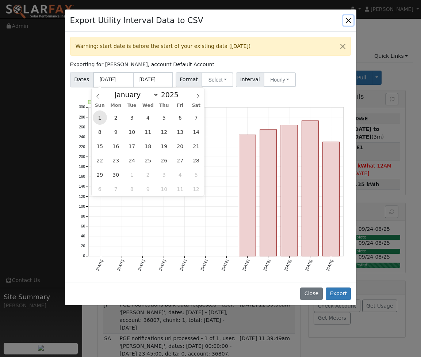
click at [103, 116] on span "1" at bounding box center [100, 117] width 14 height 14
type input "06/01/2025"
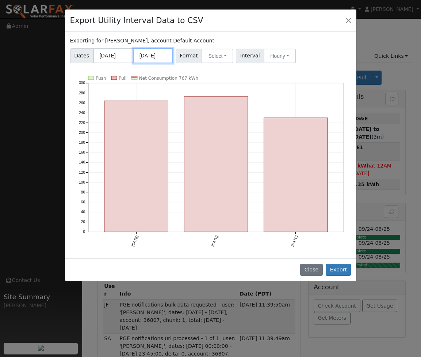
click at [145, 57] on input "[DATE]" at bounding box center [153, 55] width 40 height 15
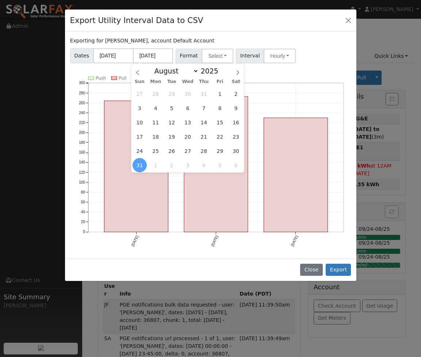
click at [276, 74] on div "Exporting for Andy Perez, account Default Account Dates 06/01/2025 08/31/2025 F…" at bounding box center [211, 145] width 292 height 226
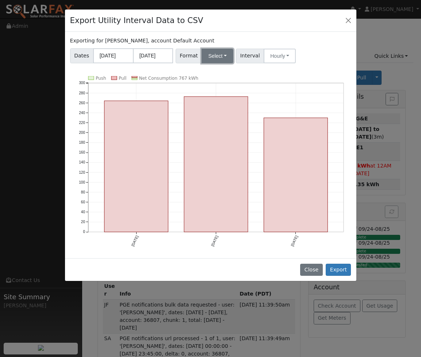
click at [216, 56] on button "Select" at bounding box center [218, 56] width 32 height 15
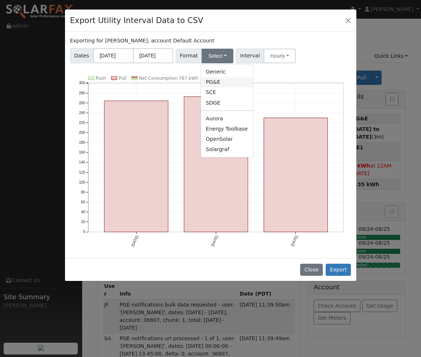
click at [214, 81] on link "PG&E" at bounding box center [227, 82] width 52 height 10
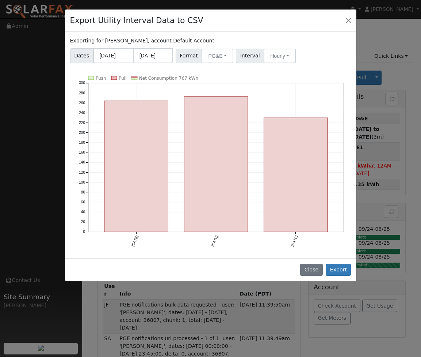
drag, startPoint x: 369, startPoint y: 128, endPoint x: 351, endPoint y: 65, distance: 65.8
click at [369, 128] on div "Export Utility Interval Data to CSV Exporting for Andy Perez, account Default A…" at bounding box center [210, 178] width 421 height 357
click at [348, 21] on button "Close" at bounding box center [349, 20] width 10 height 10
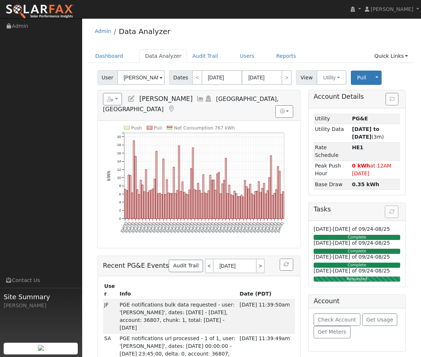
click at [389, 212] on h5 "Tasks" at bounding box center [357, 209] width 87 height 8
click at [339, 198] on div at bounding box center [357, 198] width 98 height 7
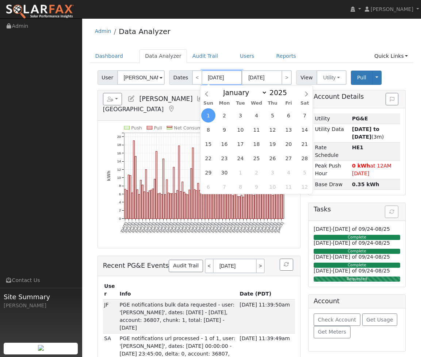
click at [210, 79] on input "06/01/2025" at bounding box center [222, 77] width 40 height 15
click at [206, 94] on icon at bounding box center [206, 93] width 5 height 5
click at [204, 91] on icon at bounding box center [206, 93] width 5 height 5
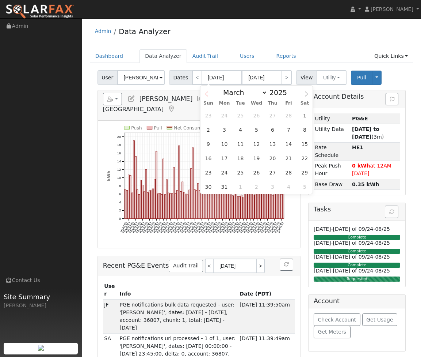
select select "1"
click at [209, 128] on span "2" at bounding box center [208, 129] width 14 height 14
type input "02/02/2025"
type input "05/04/2025"
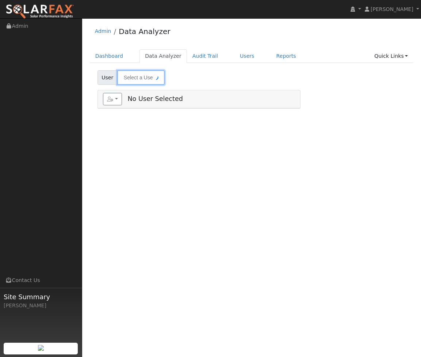
type input "[PERSON_NAME]"
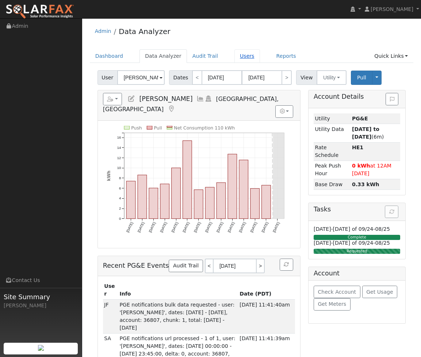
click at [237, 58] on link "Users" at bounding box center [248, 56] width 26 height 14
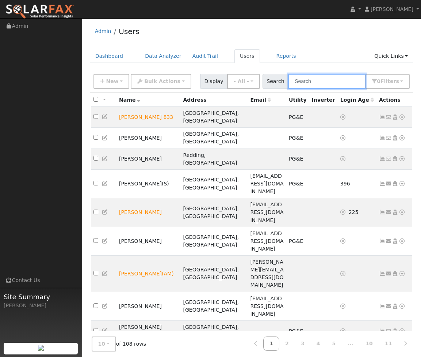
click at [325, 81] on input "text" at bounding box center [326, 81] width 77 height 15
type input "dennis"
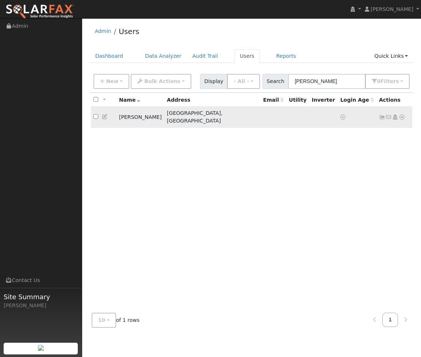
click at [403, 114] on icon at bounding box center [402, 116] width 7 height 5
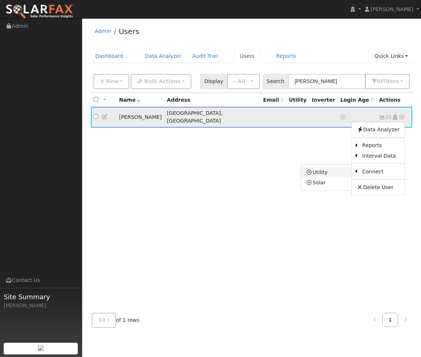
click at [338, 167] on link "Utility" at bounding box center [326, 172] width 51 height 10
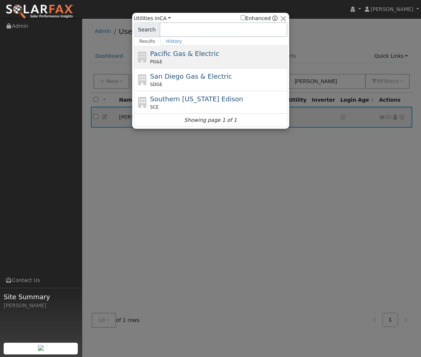
click at [205, 61] on div "PG&E" at bounding box center [218, 61] width 136 height 7
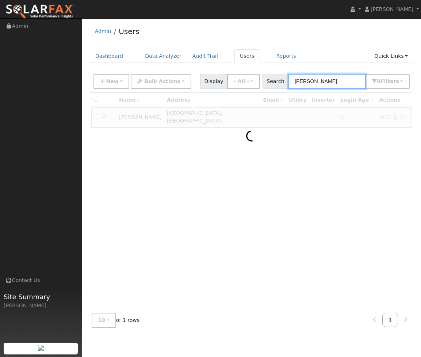
drag, startPoint x: 323, startPoint y: 81, endPoint x: 297, endPoint y: 80, distance: 25.6
click at [297, 80] on input "dennis" at bounding box center [326, 81] width 77 height 15
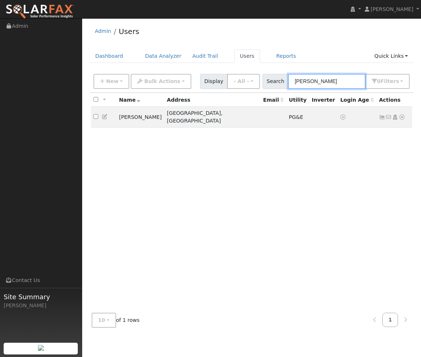
type input "perez"
click at [403, 114] on icon at bounding box center [402, 116] width 7 height 5
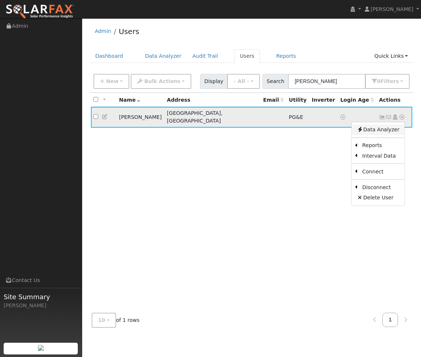
click at [371, 128] on link "Data Analyzer" at bounding box center [378, 130] width 53 height 10
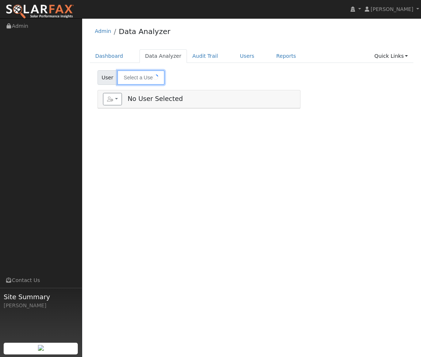
type input "[PERSON_NAME]"
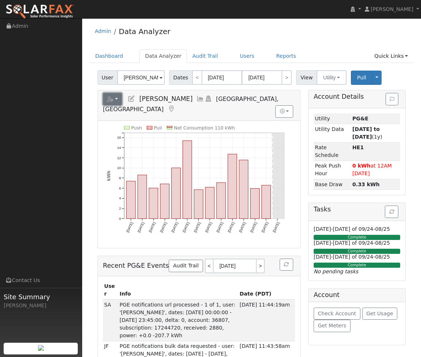
click at [118, 98] on button "button" at bounding box center [112, 99] width 19 height 12
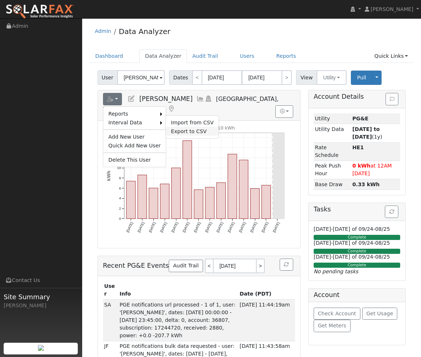
click at [171, 133] on link "Export to CSV" at bounding box center [192, 131] width 53 height 9
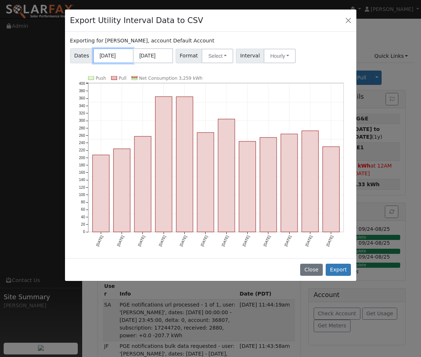
click at [117, 54] on input "[DATE]" at bounding box center [113, 55] width 40 height 15
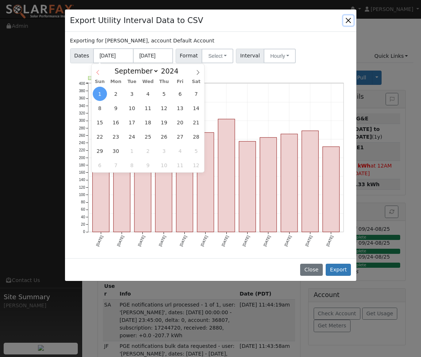
click at [100, 72] on icon at bounding box center [97, 72] width 5 height 5
select select "7"
click at [165, 93] on span "1" at bounding box center [164, 94] width 14 height 14
type input "08/01/2024"
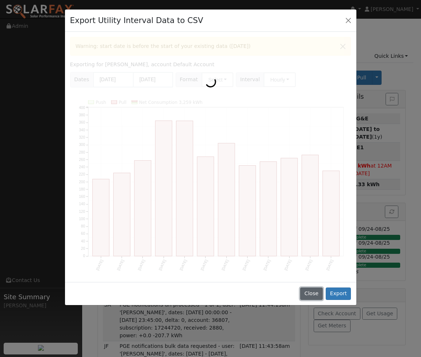
click at [313, 291] on button "Close" at bounding box center [311, 293] width 22 height 12
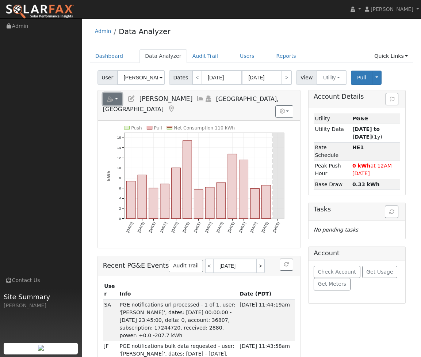
click at [113, 95] on button "button" at bounding box center [112, 99] width 19 height 12
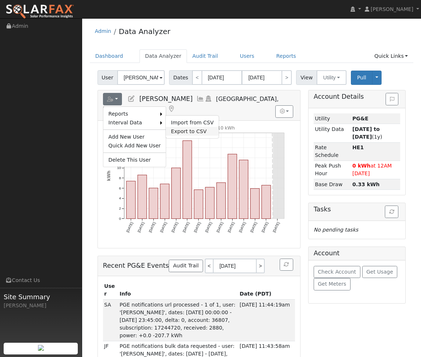
click at [177, 132] on link "Export to CSV" at bounding box center [192, 131] width 53 height 9
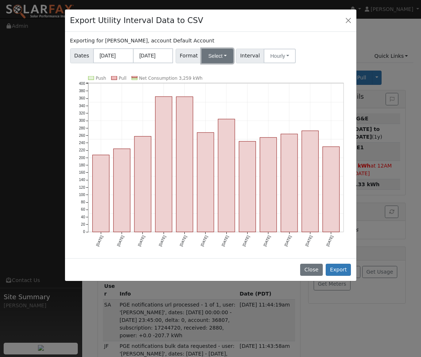
click at [223, 57] on button "Select" at bounding box center [218, 56] width 32 height 15
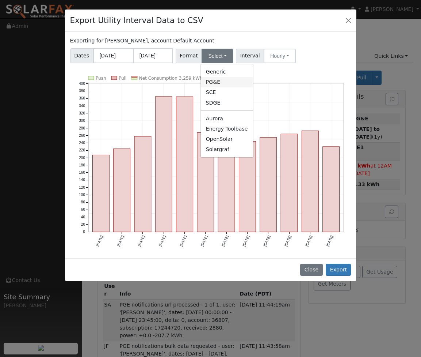
click at [222, 83] on link "PG&E" at bounding box center [227, 82] width 52 height 10
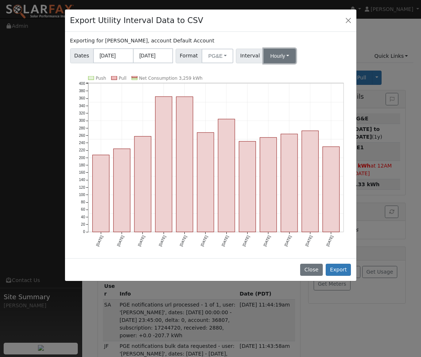
click at [266, 58] on button "Hourly" at bounding box center [280, 56] width 32 height 15
click at [275, 93] on link "Hourly" at bounding box center [287, 92] width 51 height 10
click at [341, 266] on button "Export" at bounding box center [338, 269] width 25 height 12
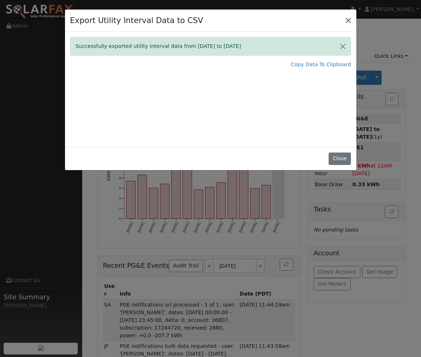
drag, startPoint x: 383, startPoint y: 42, endPoint x: 351, endPoint y: 19, distance: 39.3
click at [382, 41] on div "Export Utility Interval Data to CSV Successfully exported utility interval data…" at bounding box center [210, 178] width 421 height 357
click at [346, 23] on button "Close" at bounding box center [349, 20] width 10 height 10
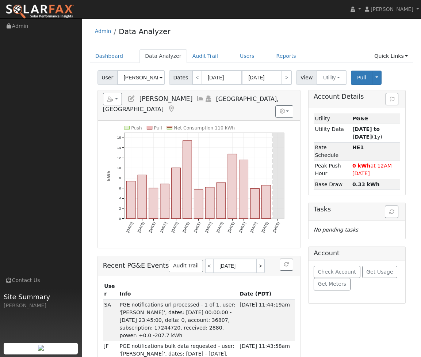
click at [369, 44] on div "Admin Data Analyzer" at bounding box center [252, 33] width 324 height 22
click at [243, 57] on link "Users" at bounding box center [248, 56] width 26 height 14
click at [247, 55] on link "Users" at bounding box center [248, 56] width 26 height 14
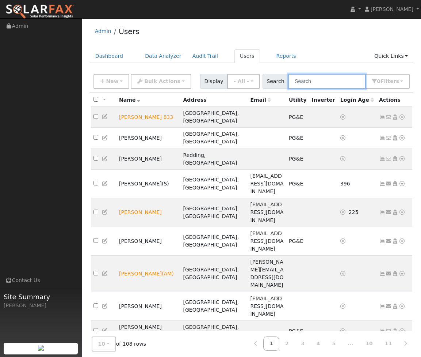
click at [310, 82] on input "text" at bounding box center [326, 81] width 77 height 15
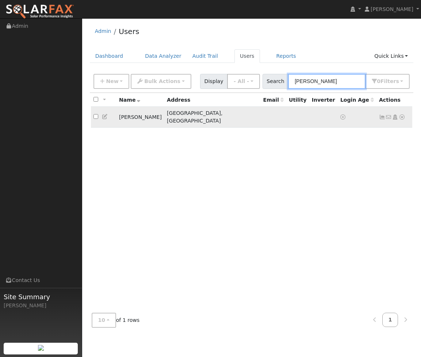
type input "[PERSON_NAME]"
click at [401, 114] on icon at bounding box center [402, 116] width 7 height 5
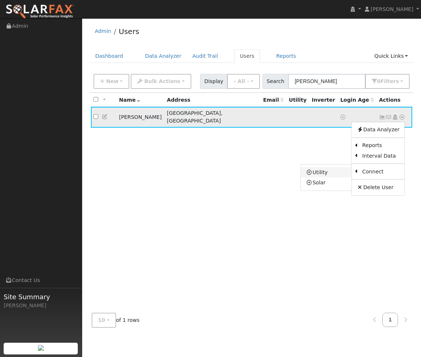
click at [342, 171] on link "Utility" at bounding box center [326, 172] width 51 height 10
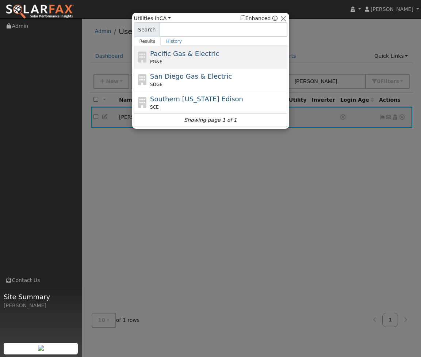
click at [220, 54] on div "Pacific Gas & Electric PG&E" at bounding box center [218, 57] width 136 height 16
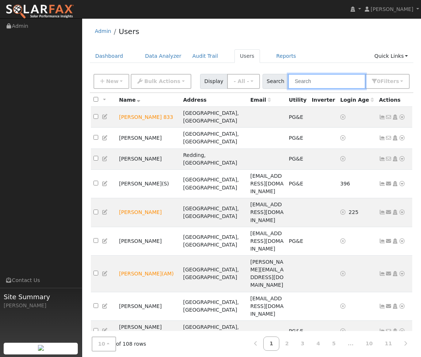
click at [335, 81] on input "text" at bounding box center [326, 81] width 77 height 15
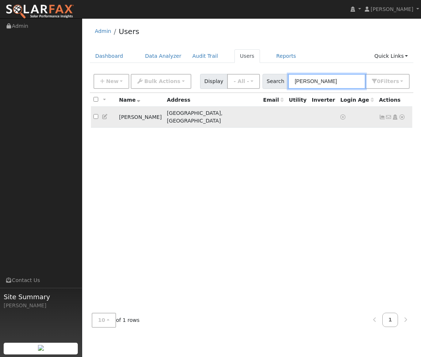
type input "[PERSON_NAME]"
click at [401, 114] on icon at bounding box center [402, 116] width 7 height 5
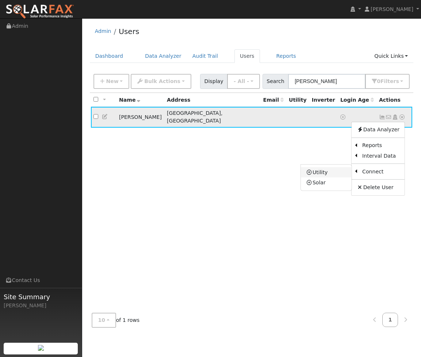
click at [349, 169] on link "Utility" at bounding box center [326, 172] width 51 height 10
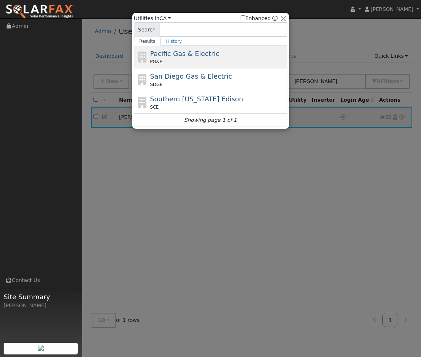
click at [217, 59] on div "PG&E" at bounding box center [218, 61] width 136 height 7
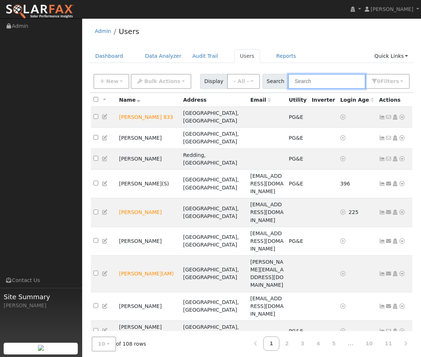
click at [344, 79] on input "text" at bounding box center [326, 81] width 77 height 15
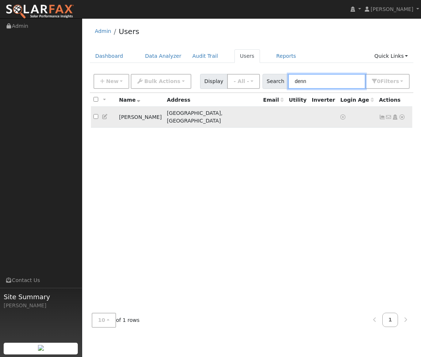
type input "denn"
click at [401, 115] on icon at bounding box center [402, 116] width 7 height 5
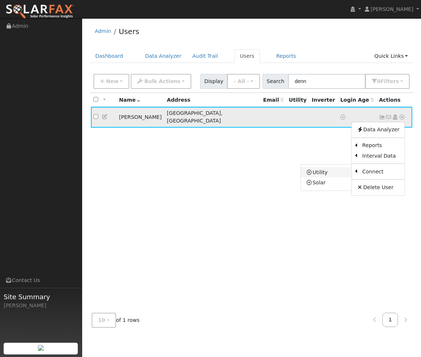
click at [340, 171] on link "Utility" at bounding box center [326, 172] width 51 height 10
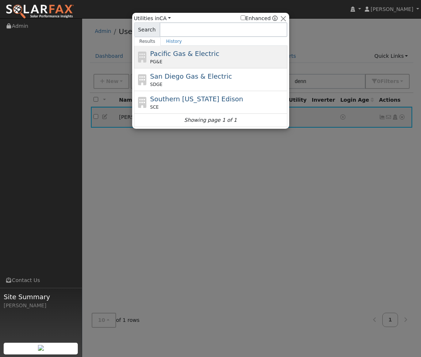
click at [195, 59] on div "PG&E" at bounding box center [218, 61] width 136 height 7
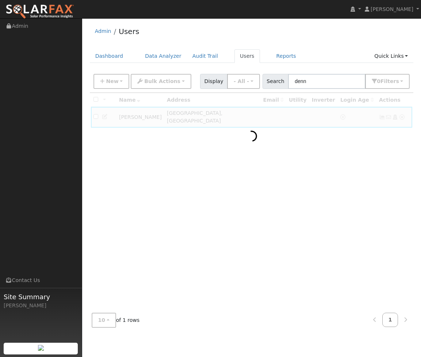
click at [399, 115] on div at bounding box center [252, 200] width 324 height 214
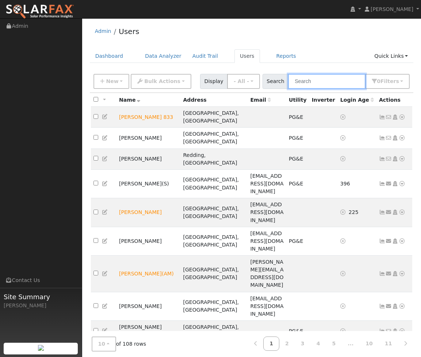
click at [312, 80] on input "text" at bounding box center [326, 81] width 77 height 15
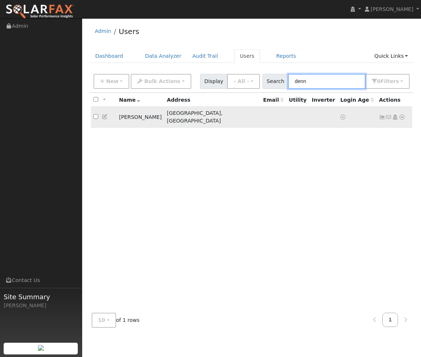
type input "denn"
click at [402, 114] on icon at bounding box center [402, 116] width 7 height 5
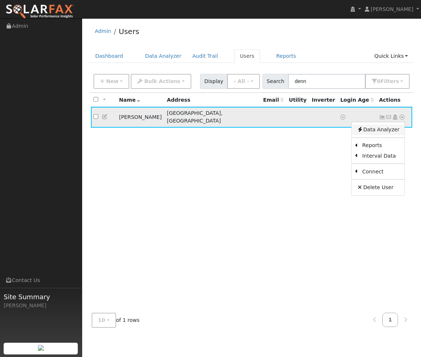
click at [379, 130] on link "Data Analyzer" at bounding box center [378, 130] width 53 height 10
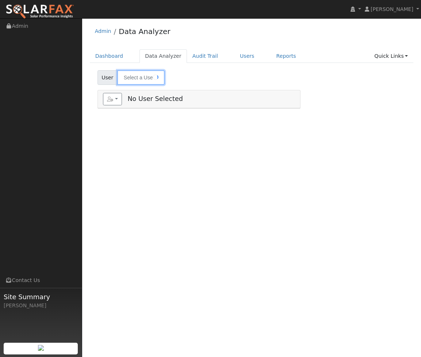
type input "[PERSON_NAME]"
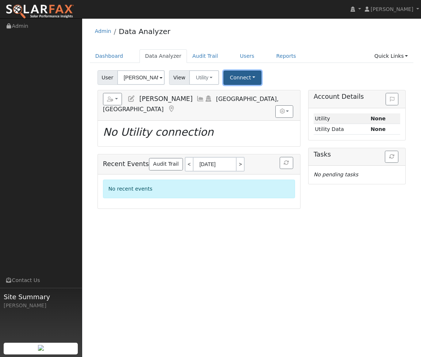
click at [249, 78] on button "Connect" at bounding box center [243, 78] width 38 height 14
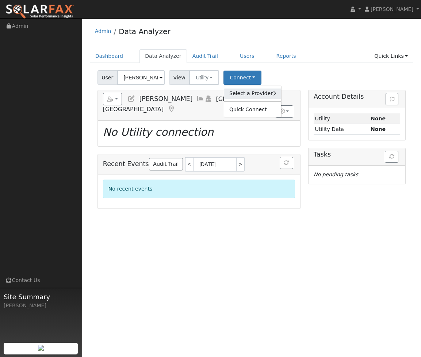
click at [273, 94] on icon at bounding box center [274, 93] width 3 height 5
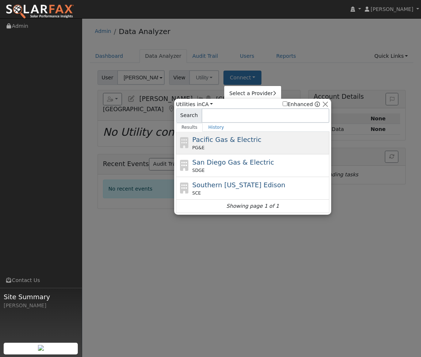
click at [249, 140] on span "Pacific Gas & Electric" at bounding box center [227, 140] width 69 height 8
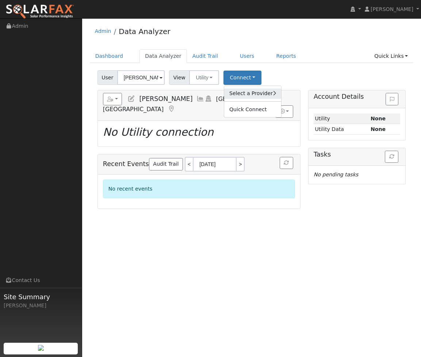
click at [273, 94] on icon at bounding box center [274, 93] width 3 height 5
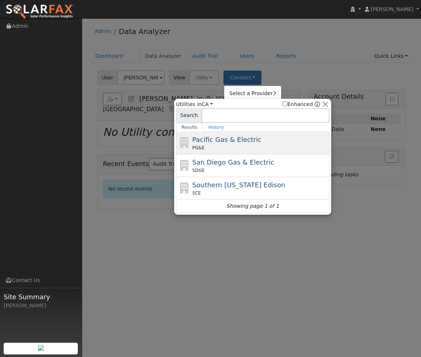
click at [251, 136] on span "Pacific Gas & Electric" at bounding box center [227, 140] width 69 height 8
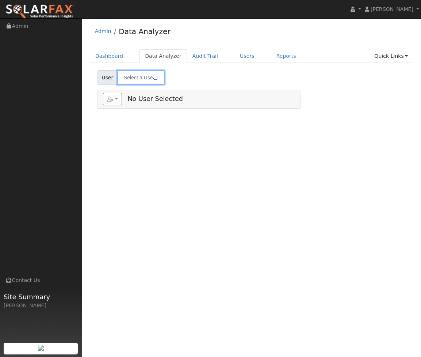
type input "[PERSON_NAME]"
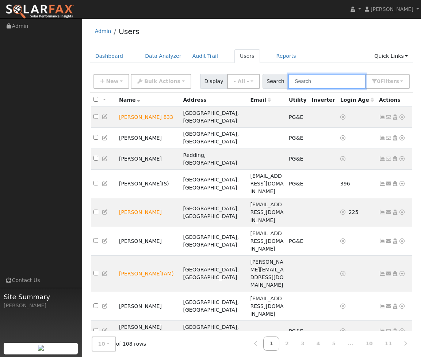
click at [313, 81] on input "text" at bounding box center [326, 81] width 77 height 15
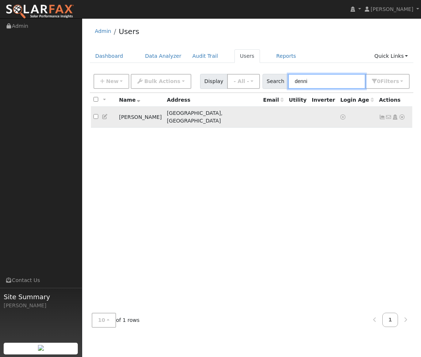
type input "denni"
click at [401, 114] on icon at bounding box center [402, 116] width 7 height 5
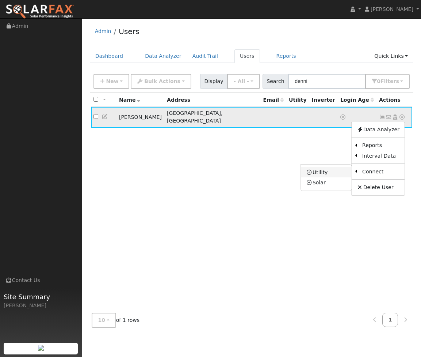
click at [324, 167] on link "Utility" at bounding box center [326, 172] width 51 height 10
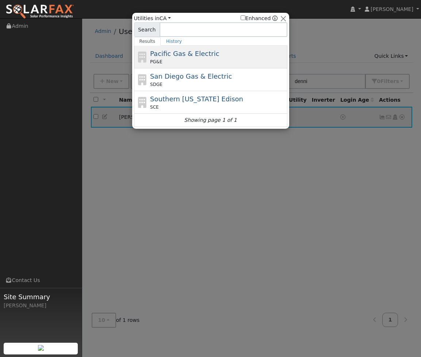
click at [210, 58] on div "Pacific Gas & Electric PG&E" at bounding box center [218, 57] width 136 height 16
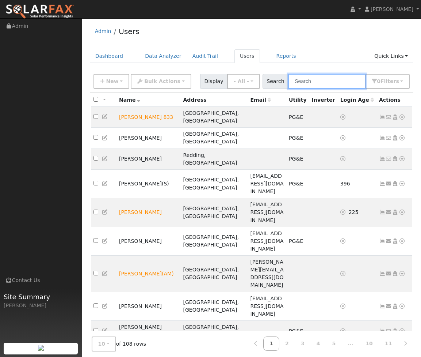
click at [337, 80] on input "text" at bounding box center [326, 81] width 77 height 15
type input "hampton"
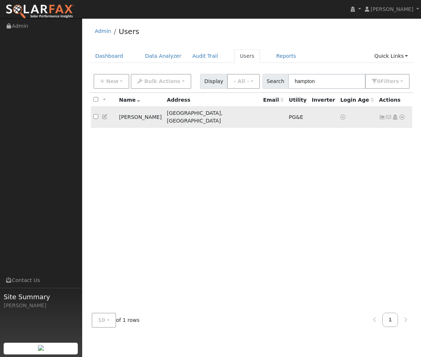
click at [403, 114] on icon at bounding box center [402, 116] width 7 height 5
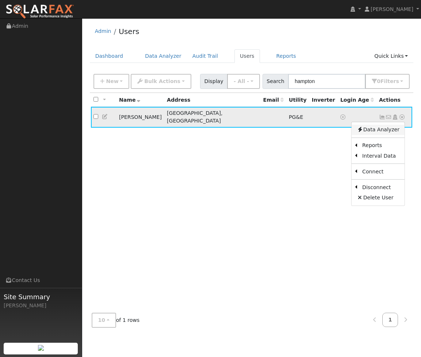
click at [372, 130] on link "Data Analyzer" at bounding box center [378, 130] width 53 height 10
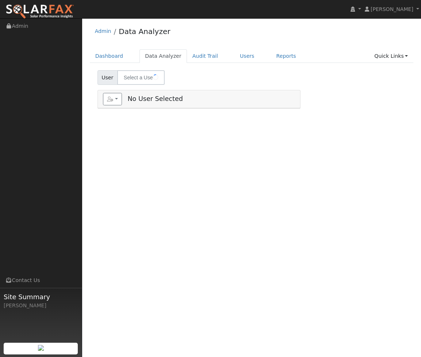
select select "7"
type input "[PERSON_NAME]"
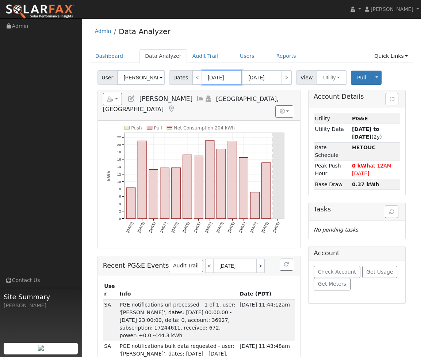
click at [219, 80] on input "[DATE]" at bounding box center [222, 77] width 40 height 15
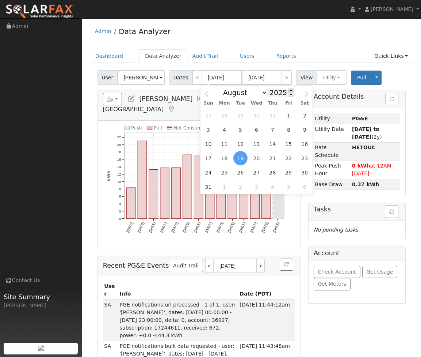
click at [289, 90] on span at bounding box center [291, 90] width 5 height 4
click at [289, 96] on span at bounding box center [291, 94] width 5 height 4
type input "2024"
click at [274, 115] on span "1" at bounding box center [273, 115] width 14 height 14
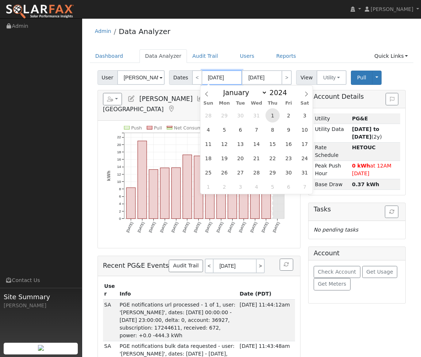
type input "[DATE]"
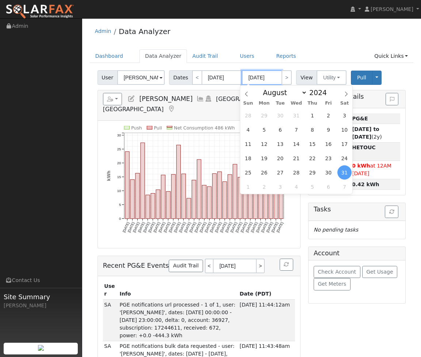
click at [329, 91] on span at bounding box center [331, 90] width 5 height 4
type input "2025"
click at [325, 115] on span "1" at bounding box center [329, 115] width 14 height 14
type input "[DATE]"
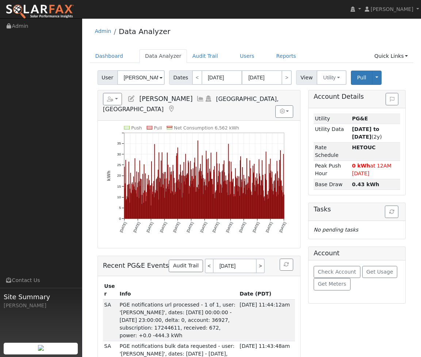
click at [121, 99] on button "button" at bounding box center [112, 99] width 19 height 12
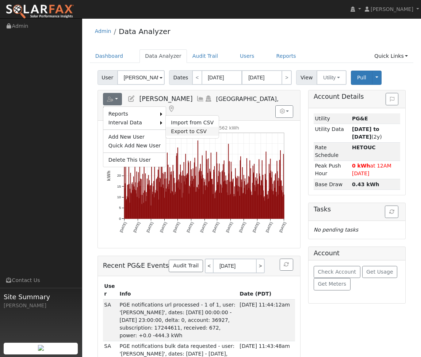
click at [175, 132] on link "Export to CSV" at bounding box center [192, 131] width 53 height 9
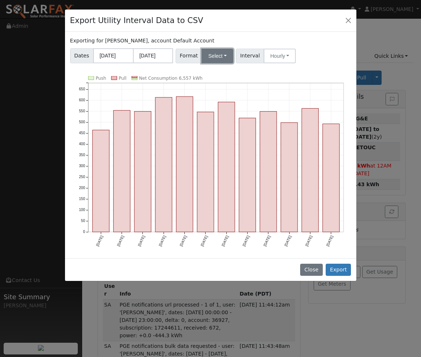
click at [219, 58] on button "Select" at bounding box center [218, 56] width 32 height 15
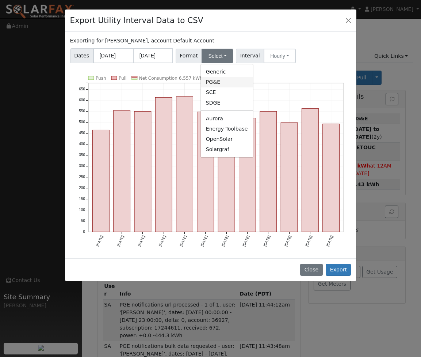
click at [220, 83] on link "PG&E" at bounding box center [227, 82] width 52 height 10
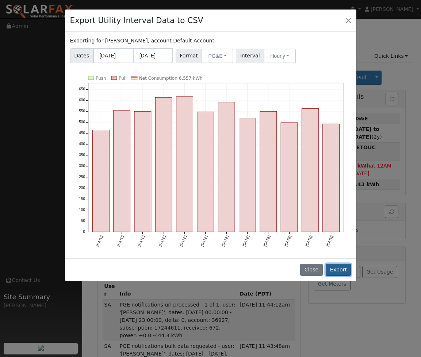
click at [340, 273] on button "Export" at bounding box center [338, 269] width 25 height 12
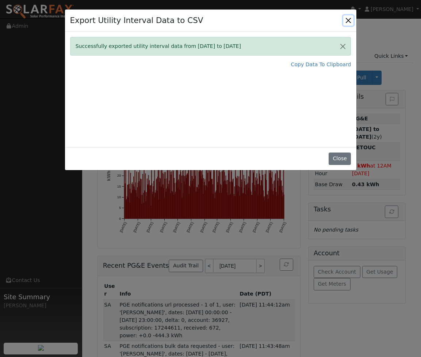
click at [348, 20] on button "Close" at bounding box center [349, 20] width 10 height 10
